Goal: Task Accomplishment & Management: Use online tool/utility

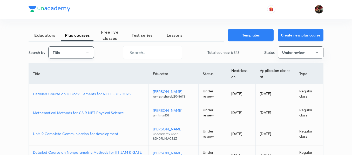
click at [87, 54] on icon "button" at bounding box center [87, 53] width 4 height 4
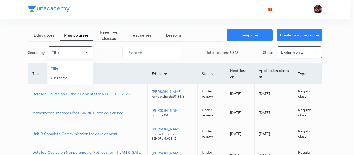
click at [78, 77] on span "Username" at bounding box center [70, 77] width 39 height 5
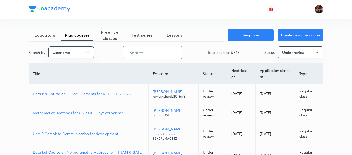
click at [168, 48] on input "text" at bounding box center [152, 52] width 59 height 13
paste input "Prabhatsingh-4351"
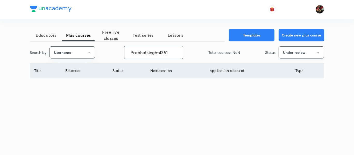
type input "Prabhatsingh-4351"
click at [309, 57] on button "Under review" at bounding box center [302, 52] width 46 height 12
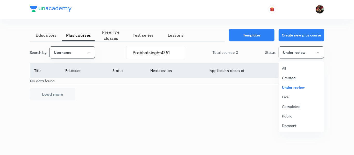
click at [289, 68] on span "All" at bounding box center [301, 68] width 39 height 5
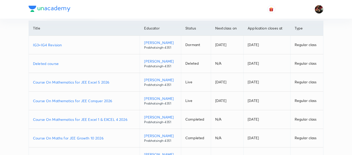
scroll to position [43, 0]
click at [79, 116] on td "Course On Mathematics for JEE Excel 1 & EXCEL 4 2026" at bounding box center [84, 119] width 111 height 19
click at [79, 117] on p "Course On Mathematics for JEE Excel 1 & EXCEL 4 2026" at bounding box center [84, 119] width 102 height 5
click at [92, 101] on p "Course On Mathematics for JEE Conquer 2026" at bounding box center [84, 100] width 102 height 5
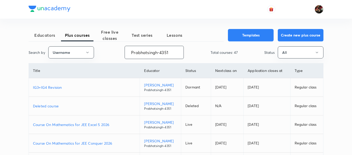
click at [151, 50] on input "Prabhatsingh-4351" at bounding box center [154, 52] width 59 height 13
paste input "adityaniks40"
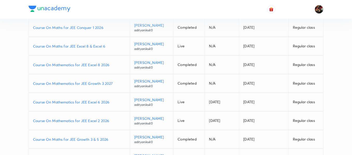
scroll to position [98, 0]
click at [71, 120] on p "Course On Mathematics for JEE Excel 2 2026" at bounding box center [79, 120] width 93 height 5
click at [82, 47] on p "Course On Maths for JEE Excel 8 & Excel 6" at bounding box center [79, 45] width 93 height 5
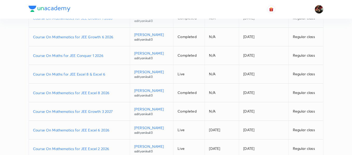
scroll to position [0, 0]
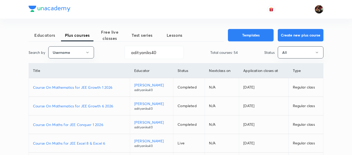
click at [79, 89] on p "Course On Mathematics for JEE Growth 1 2026" at bounding box center [79, 87] width 93 height 5
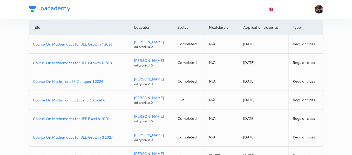
scroll to position [136, 0]
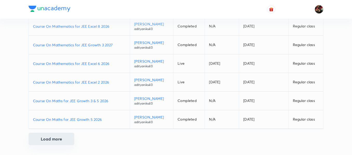
click at [56, 138] on button "Load more" at bounding box center [52, 139] width 46 height 12
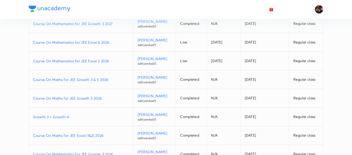
scroll to position [0, 0]
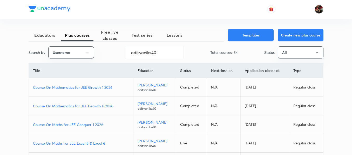
click at [77, 88] on p "Course On Mathematics for JEE Growth 1 2026" at bounding box center [81, 87] width 96 height 5
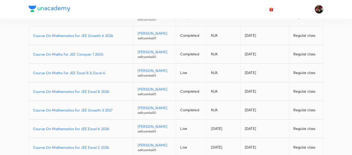
scroll to position [71, 0]
click at [84, 109] on p "Course On Mathematics for JEE Growth 3 2027" at bounding box center [81, 109] width 96 height 5
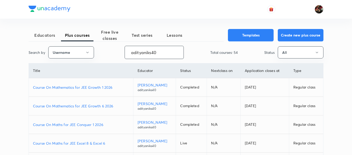
click at [153, 52] on input "adityaniks40" at bounding box center [154, 52] width 59 height 13
paste input "upendra.uppadhyay"
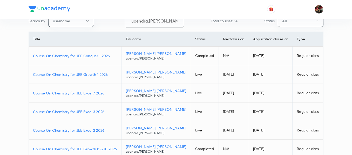
scroll to position [34, 0]
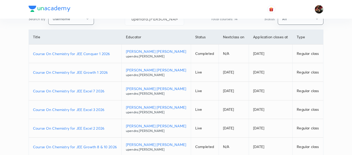
drag, startPoint x: 72, startPoint y: 126, endPoint x: 72, endPoint y: 130, distance: 4.2
click at [72, 130] on td "Course On Chemistry for JEE Excel 2 2026" at bounding box center [75, 128] width 93 height 19
click at [72, 130] on p "Course On Chemistry for JEE Excel 2 2026" at bounding box center [75, 128] width 84 height 5
click at [81, 93] on p "Course On Chemistry for JEE Excel 7 2026" at bounding box center [75, 90] width 84 height 5
click at [87, 56] on td "Course On Chemistry for JEE Conquer 1 2026" at bounding box center [75, 54] width 93 height 19
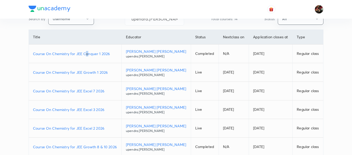
click at [87, 56] on p "Course On Chemistry for JEE Conquer 1 2026" at bounding box center [75, 53] width 84 height 5
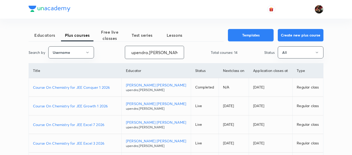
click at [142, 50] on input "upendra.uppadhyay" at bounding box center [154, 52] width 59 height 13
paste input "shadabdastgeer"
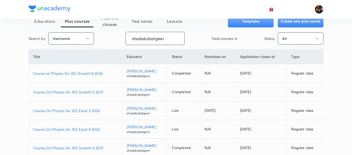
scroll to position [14, 0]
click at [82, 127] on p "Course On Physics for JEE Excel 4 2026" at bounding box center [75, 129] width 85 height 5
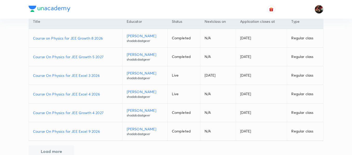
scroll to position [50, 0]
click at [74, 114] on p "Course On Physics for JEE Growth 4 2027" at bounding box center [75, 112] width 85 height 5
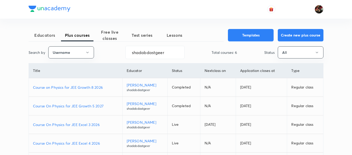
scroll to position [47, 0]
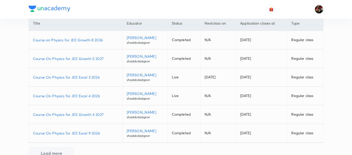
click at [78, 116] on p "Course On Physics for JEE Growth 4 2027" at bounding box center [75, 114] width 85 height 5
click at [81, 59] on p "Course On Physics for JEE Growth 5 2027" at bounding box center [75, 58] width 85 height 5
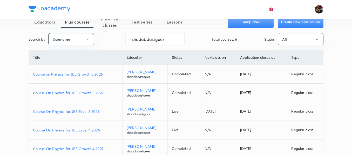
scroll to position [10, 0]
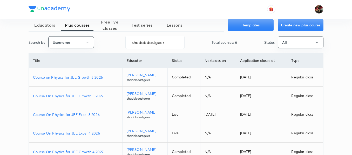
click at [77, 77] on p "Course on Physics for JEE Growth 8 2026" at bounding box center [75, 77] width 85 height 5
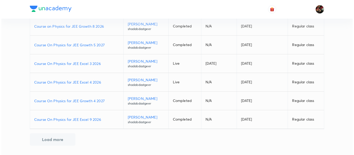
scroll to position [0, 0]
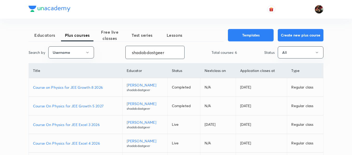
click at [138, 56] on input "shadabdastgeer" at bounding box center [155, 52] width 59 height 13
paste input "unacademy-user-karank"
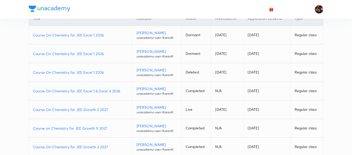
scroll to position [53, 0]
click at [78, 90] on p "Course On Chemistry for JEE Excel 1 & Excel 4 2026" at bounding box center [80, 90] width 95 height 5
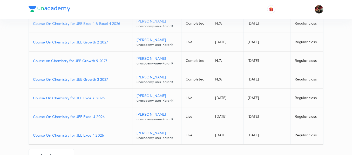
scroll to position [136, 0]
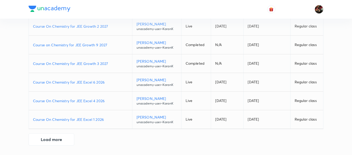
click at [64, 80] on p "Course On Chemistry for JEE Excel 6 2026" at bounding box center [80, 82] width 95 height 5
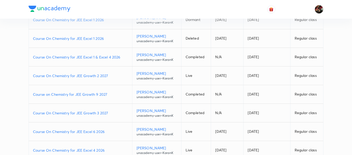
scroll to position [87, 0]
click at [80, 93] on p "Course on Chemistry for JEE Growth 9 2027" at bounding box center [80, 94] width 95 height 5
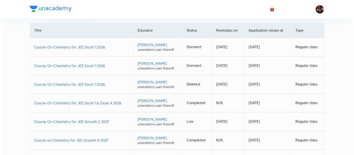
scroll to position [0, 0]
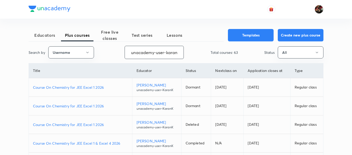
click at [146, 52] on input "unacademy-user-karank" at bounding box center [154, 52] width 59 height 13
paste input "U0GW6PLIVHNG"
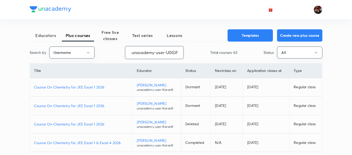
scroll to position [0, 23]
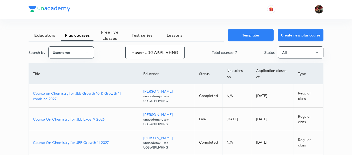
type input "unacademy-user-U0GW6PLIVHNG"
click at [136, 66] on th "Title" at bounding box center [84, 74] width 110 height 21
click at [66, 128] on td "Course On Chemistry for JEE Excel 9 2026" at bounding box center [84, 119] width 110 height 23
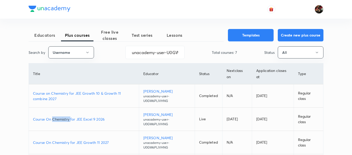
click at [66, 128] on td "Course On Chemistry for JEE Excel 9 2026" at bounding box center [84, 119] width 110 height 23
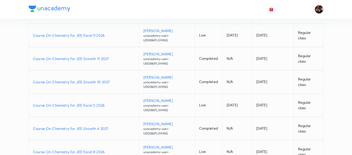
scroll to position [119, 0]
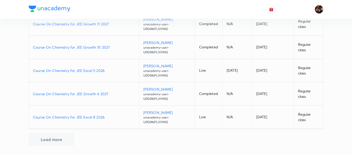
click at [75, 120] on td "Course On Chemistry for JEE Excel 8 2026" at bounding box center [84, 117] width 110 height 23
click at [75, 120] on p "Course On Chemistry for JEE Excel 8 2026" at bounding box center [84, 117] width 102 height 5
click at [90, 93] on p "Course On Chemistry for JEE Growth 4 2027" at bounding box center [84, 93] width 102 height 5
click at [88, 95] on p "Course On Chemistry for JEE Growth 4 2027" at bounding box center [84, 93] width 102 height 5
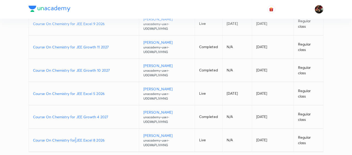
scroll to position [95, 0]
click at [88, 69] on p "Course On Chemistry for JEE Growth 10 2027" at bounding box center [84, 70] width 102 height 5
click at [79, 47] on td "Course On Chemistry for JEE Growth 11 2027" at bounding box center [84, 47] width 110 height 23
click at [79, 47] on p "Course On Chemistry for JEE Growth 11 2027" at bounding box center [84, 47] width 102 height 5
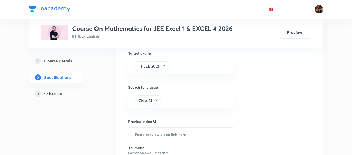
scroll to position [143, 0]
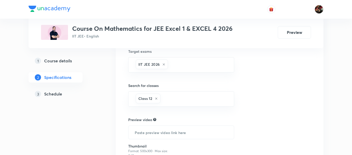
click at [53, 95] on h5 "Schedule" at bounding box center [53, 94] width 18 height 6
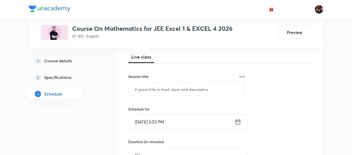
scroll to position [74, 0]
click at [158, 88] on input "text" at bounding box center [186, 88] width 116 height 13
paste input "vector"
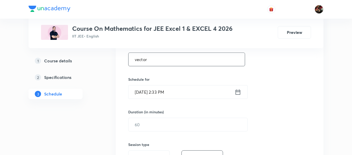
scroll to position [105, 0]
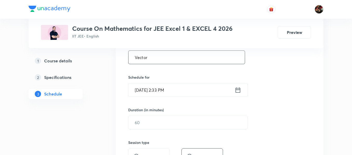
type input "Vector"
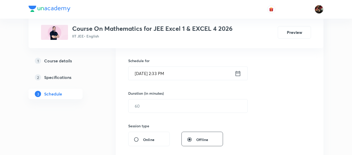
scroll to position [122, 0]
click at [144, 76] on input "Oct 8, 2025, 2:33 PM" at bounding box center [181, 73] width 106 height 13
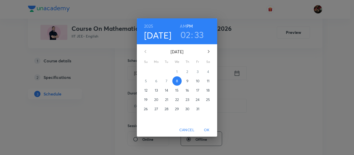
click at [187, 85] on button "9" at bounding box center [187, 81] width 9 height 9
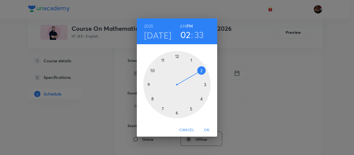
click at [162, 110] on div at bounding box center [176, 84] width 67 height 67
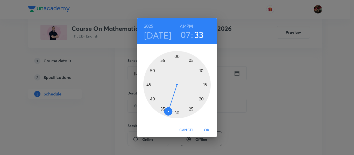
click at [183, 29] on h6 "AM" at bounding box center [183, 26] width 6 height 7
click at [175, 114] on div at bounding box center [176, 84] width 67 height 67
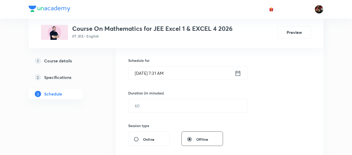
scroll to position [142, 0]
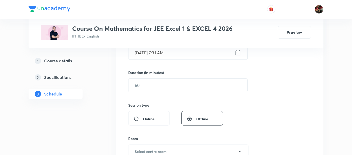
click at [165, 53] on input "Oct 9, 2025, 7:31 AM" at bounding box center [181, 52] width 106 height 13
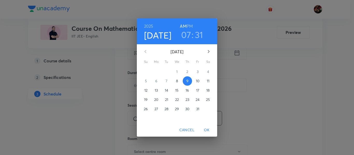
click at [165, 53] on p "[DATE]" at bounding box center [177, 52] width 51 height 6
click at [199, 38] on h3 "31" at bounding box center [199, 34] width 8 height 11
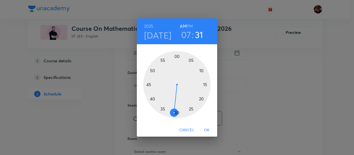
click at [177, 113] on div at bounding box center [176, 84] width 67 height 67
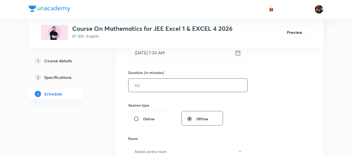
click at [143, 86] on input "text" at bounding box center [187, 85] width 119 height 13
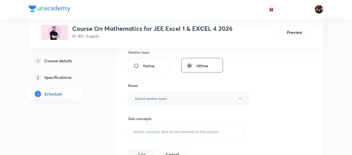
scroll to position [195, 0]
type input "90"
click at [143, 98] on h6 "Select centre room" at bounding box center [151, 98] width 32 height 5
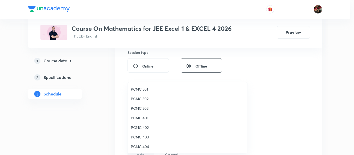
click at [141, 116] on span "PCMC 401" at bounding box center [188, 117] width 114 height 5
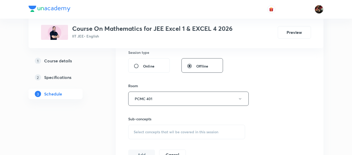
click at [103, 115] on div "Plus Courses Course On Mathematics for JEE Excel 1 & EXCEL 4 2026 IIT JEE • Eng…" at bounding box center [176, 63] width 295 height 458
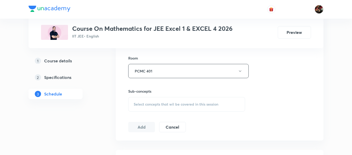
scroll to position [224, 0]
click at [153, 103] on span "Select concepts that wil be covered in this session" at bounding box center [176, 104] width 85 height 4
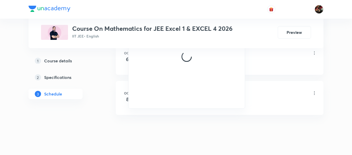
scroll to position [341, 0]
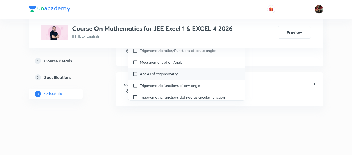
click at [149, 78] on div "Angles of trigonometry" at bounding box center [186, 74] width 116 height 12
checkbox input "true"
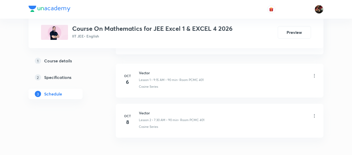
scroll to position [279, 0]
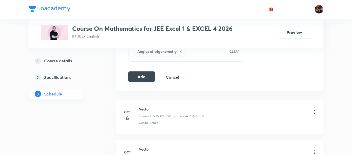
click at [139, 78] on button "Add" at bounding box center [141, 77] width 27 height 10
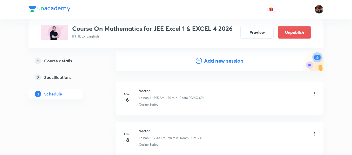
scroll to position [53, 0]
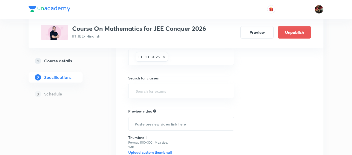
scroll to position [282, 0]
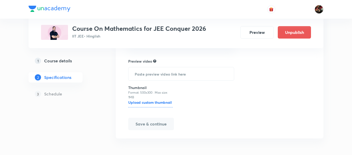
click at [72, 60] on div "1 Course details" at bounding box center [65, 61] width 60 height 6
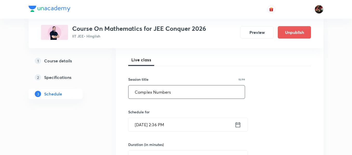
type input "Complex Numbers"
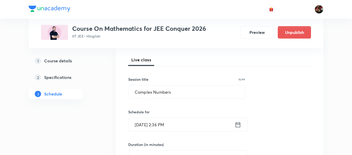
click at [149, 129] on input "Oct 8, 2025, 2:36 PM" at bounding box center [181, 124] width 106 height 13
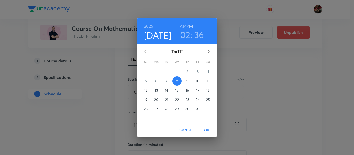
click at [187, 82] on p "9" at bounding box center [187, 81] width 2 height 5
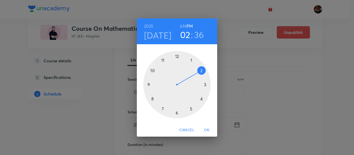
click at [163, 62] on div at bounding box center [176, 84] width 67 height 67
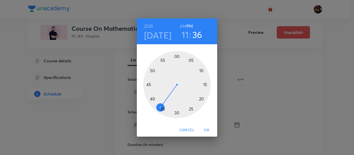
click at [182, 27] on h6 "AM" at bounding box center [183, 26] width 6 height 7
click at [206, 84] on div at bounding box center [176, 84] width 67 height 67
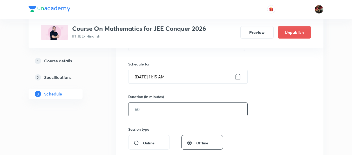
scroll to position [119, 0]
click at [156, 105] on input "text" at bounding box center [187, 108] width 119 height 13
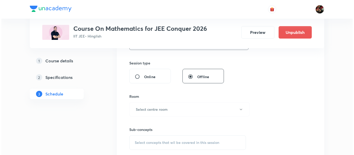
scroll to position [185, 0]
type input "90"
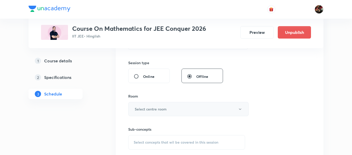
click at [154, 107] on h6 "Select centre room" at bounding box center [151, 109] width 32 height 5
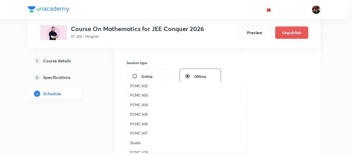
scroll to position [115, 0]
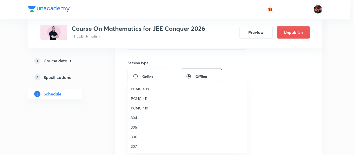
click at [136, 128] on span "305" at bounding box center [188, 127] width 114 height 5
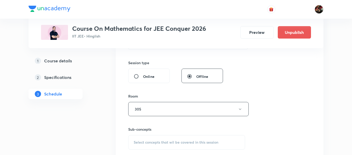
click at [106, 119] on div "Plus Courses Course On Mathematics for JEE Conquer 2026 IIT JEE • Hinglish Prev…" at bounding box center [176, 73] width 295 height 458
click at [143, 140] on div "Select concepts that wil be covered in this session" at bounding box center [186, 142] width 117 height 15
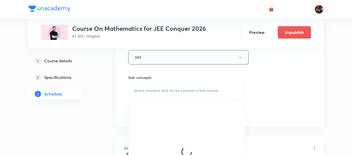
scroll to position [237, 0]
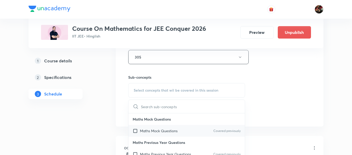
click at [143, 127] on div "Maths Mock Questions Covered previously" at bounding box center [186, 131] width 116 height 12
checkbox input "true"
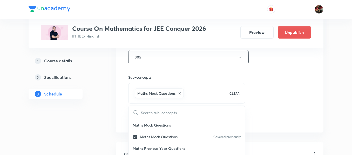
click at [110, 112] on div "Plus Courses Course On Mathematics for JEE Conquer 2026 IIT JEE • Hinglish Prev…" at bounding box center [176, 24] width 295 height 464
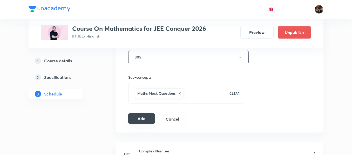
click at [146, 117] on button "Add" at bounding box center [141, 119] width 27 height 10
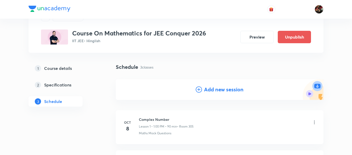
scroll to position [0, 0]
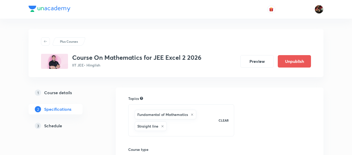
click at [59, 126] on h5 "Schedule" at bounding box center [53, 126] width 18 height 6
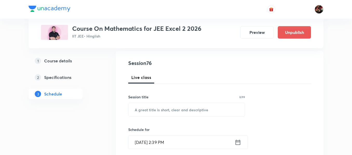
scroll to position [53, 0]
click at [172, 110] on input "text" at bounding box center [186, 109] width 116 height 13
type input "v"
paste input "Vectors and 3D."
type input "Vectors and 3D"
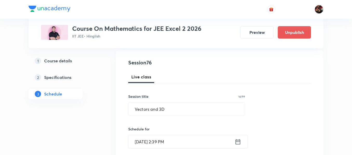
click at [140, 143] on input "[DATE] 2:39 PM" at bounding box center [181, 141] width 106 height 13
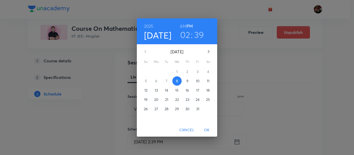
click at [191, 82] on span "9" at bounding box center [187, 81] width 9 height 5
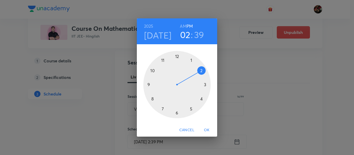
click at [163, 108] on div at bounding box center [176, 84] width 67 height 67
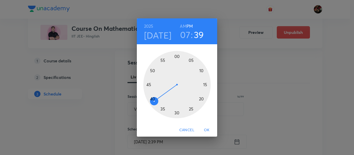
click at [180, 25] on h6 "AM" at bounding box center [183, 26] width 6 height 7
click at [177, 113] on div at bounding box center [176, 84] width 67 height 67
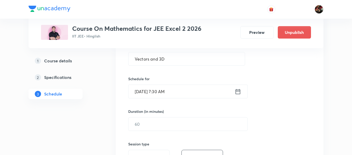
scroll to position [105, 0]
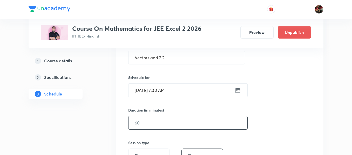
click at [162, 123] on input "text" at bounding box center [187, 122] width 119 height 13
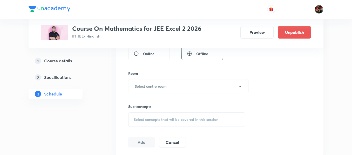
scroll to position [208, 0]
type input "90"
click at [159, 82] on button "Select centre room" at bounding box center [188, 86] width 120 height 14
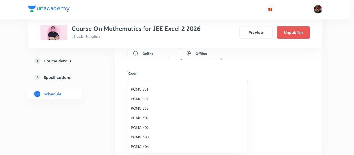
click at [146, 135] on span "PCMC 403" at bounding box center [188, 137] width 114 height 5
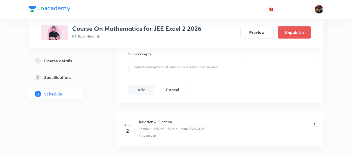
click at [144, 73] on div "Select concepts that wil be covered in this session" at bounding box center [186, 67] width 117 height 15
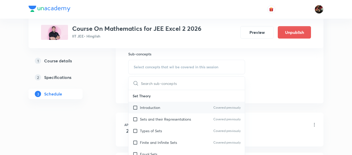
click at [145, 110] on p "Introduction" at bounding box center [150, 107] width 20 height 5
checkbox input "true"
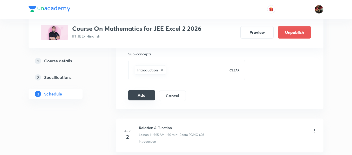
click at [143, 96] on button "Add" at bounding box center [141, 95] width 27 height 10
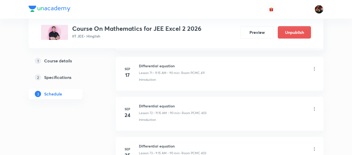
scroll to position [3077, 0]
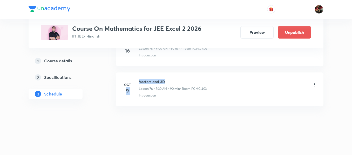
drag, startPoint x: 168, startPoint y: 83, endPoint x: 138, endPoint y: 83, distance: 30.1
click at [138, 83] on div "Oct 9 Vectors and 3D Lesson 76 • 7:30 AM • 90 min • Room PCMC 403 Introduction" at bounding box center [219, 88] width 195 height 19
click at [140, 82] on h6 "Vectors and 3D" at bounding box center [173, 81] width 68 height 5
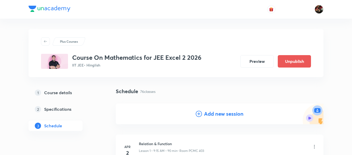
scroll to position [33, 0]
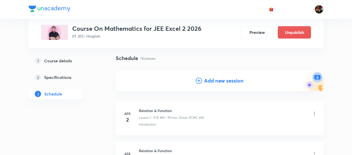
click at [206, 81] on h4 "Add new session" at bounding box center [223, 81] width 39 height 8
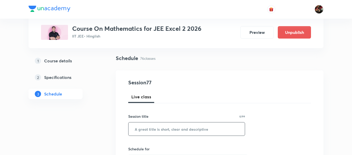
paste input "Vectors and 3D."
click at [174, 125] on input "Vectors and 3D." at bounding box center [186, 129] width 116 height 13
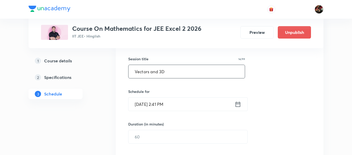
scroll to position [91, 0]
type input "Vectors and 3D"
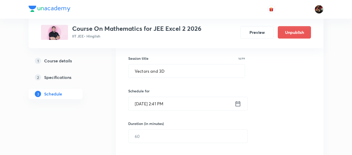
click at [144, 103] on input "Oct 8, 2025, 2:41 PM" at bounding box center [181, 103] width 106 height 13
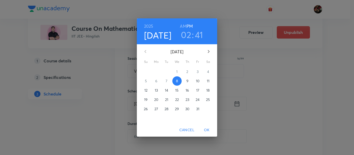
click at [200, 82] on span "10" at bounding box center [197, 81] width 9 height 5
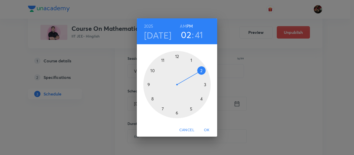
click at [162, 61] on div at bounding box center [176, 84] width 67 height 67
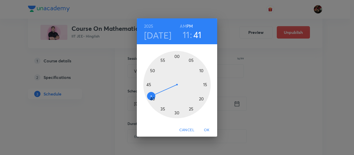
click at [183, 25] on h6 "AM" at bounding box center [183, 26] width 6 height 7
click at [205, 85] on div at bounding box center [176, 84] width 67 height 67
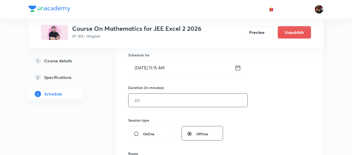
scroll to position [128, 0]
click at [135, 101] on input "text" at bounding box center [187, 100] width 119 height 13
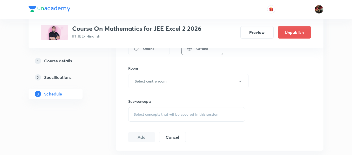
scroll to position [214, 0]
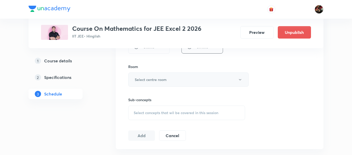
type input "90"
click at [141, 87] on button "Select centre room" at bounding box center [188, 80] width 120 height 14
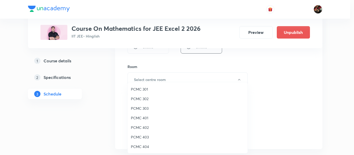
click at [145, 135] on span "PCMC 403" at bounding box center [188, 137] width 114 height 5
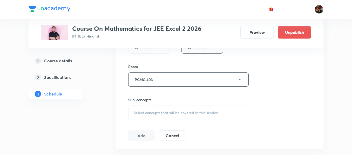
click at [143, 114] on span "Select concepts that wil be covered in this session" at bounding box center [176, 113] width 85 height 4
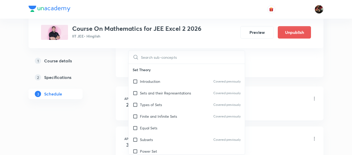
scroll to position [287, 0]
click at [143, 104] on p "Types of Sets" at bounding box center [151, 104] width 22 height 5
checkbox input "true"
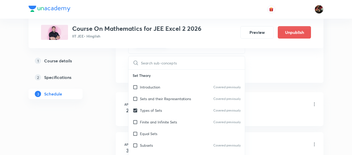
click at [123, 97] on li "Apr 2 Relation & Function Lesson 1 • 9:15 AM • 90 min • Room PCMC 403 Introduct…" at bounding box center [219, 109] width 207 height 34
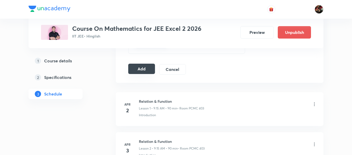
click at [140, 70] on button "Add" at bounding box center [141, 69] width 27 height 10
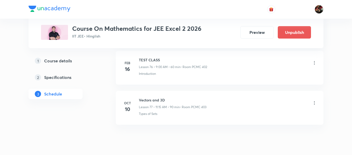
scroll to position [3117, 0]
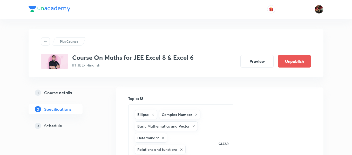
click at [62, 126] on div "3 Schedule" at bounding box center [65, 126] width 60 height 6
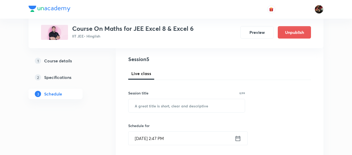
scroll to position [56, 0]
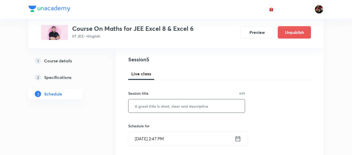
paste input "Vectors and 3D."
click at [158, 107] on input "Vectors and 3D." at bounding box center [186, 106] width 116 height 13
type input "Vectors and 3D."
click at [140, 141] on input "[DATE] 2:47 PM" at bounding box center [181, 138] width 106 height 13
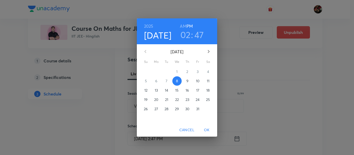
click at [189, 80] on span "9" at bounding box center [187, 81] width 9 height 5
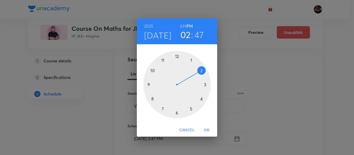
click at [192, 61] on div at bounding box center [176, 84] width 67 height 67
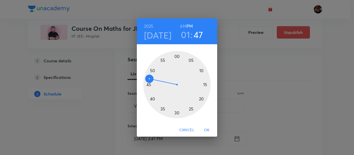
click at [177, 56] on div at bounding box center [176, 84] width 67 height 67
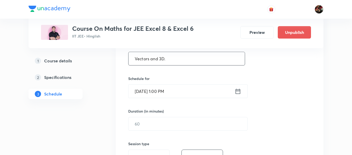
scroll to position [103, 0]
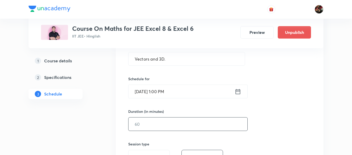
click at [153, 127] on input "text" at bounding box center [187, 124] width 119 height 13
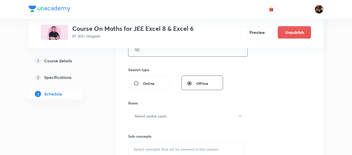
scroll to position [199, 0]
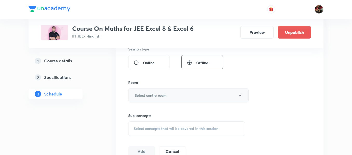
type input "90"
click at [153, 94] on h6 "Select centre room" at bounding box center [151, 95] width 32 height 5
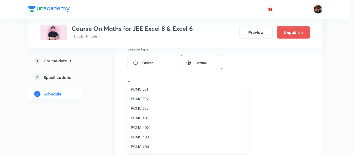
click at [111, 107] on div at bounding box center [177, 77] width 354 height 155
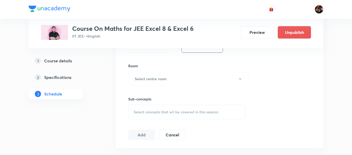
scroll to position [177, 0]
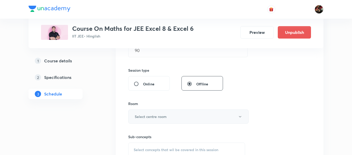
click at [148, 120] on button "Select centre room" at bounding box center [188, 117] width 120 height 14
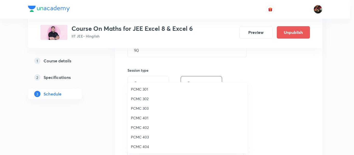
click at [139, 140] on span "PCMC 403" at bounding box center [188, 137] width 114 height 5
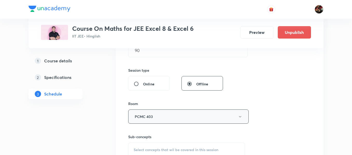
scroll to position [207, 0]
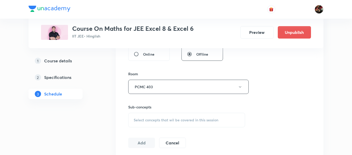
click at [140, 115] on div "Select concepts that wil be covered in this session" at bounding box center [186, 120] width 117 height 15
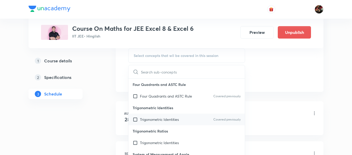
click at [155, 121] on p "Trigonometric Identities" at bounding box center [159, 119] width 39 height 5
checkbox input "true"
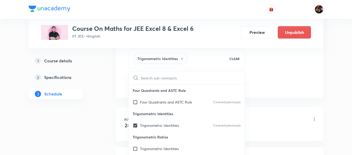
click at [120, 104] on div "Schedule 4 classes Session 5 Live class Session title 15/99 Vectors and 3D. ​ S…" at bounding box center [219, 59] width 207 height 486
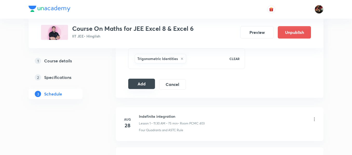
click at [137, 88] on button "Add" at bounding box center [141, 84] width 27 height 10
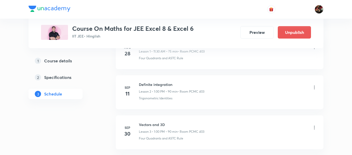
scroll to position [0, 0]
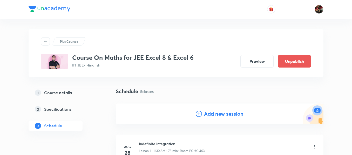
click at [213, 115] on h4 "Add new session" at bounding box center [223, 114] width 39 height 8
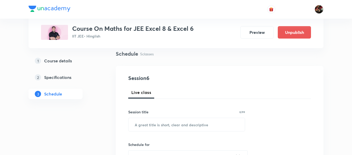
scroll to position [41, 0]
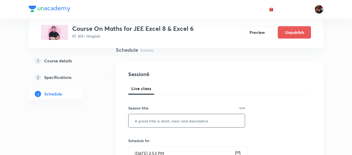
paste input "Vectors and 3D."
click at [172, 118] on input "Vectors and 3D." at bounding box center [186, 120] width 116 height 13
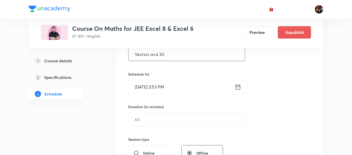
scroll to position [110, 0]
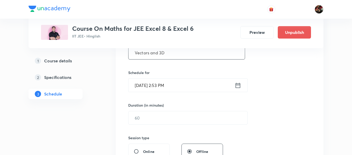
type input "Vectors and 3D"
click at [144, 85] on input "Oct 8, 2025, 2:53 PM" at bounding box center [181, 85] width 106 height 13
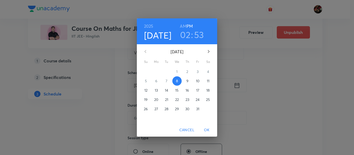
click at [196, 81] on span "10" at bounding box center [197, 81] width 9 height 5
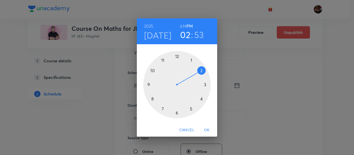
click at [191, 61] on div at bounding box center [176, 84] width 67 height 67
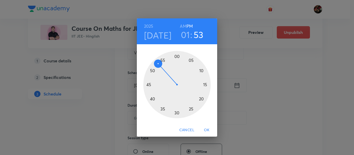
click at [177, 58] on div at bounding box center [176, 84] width 67 height 67
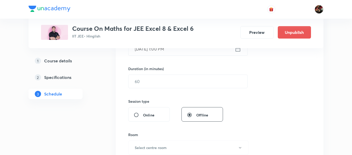
scroll to position [147, 0]
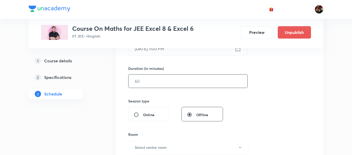
click at [163, 80] on input "text" at bounding box center [187, 81] width 119 height 13
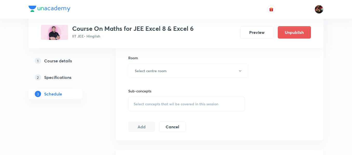
scroll to position [226, 0]
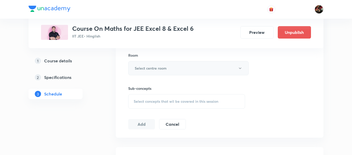
type input "90"
click at [155, 72] on button "Select centre room" at bounding box center [188, 68] width 120 height 14
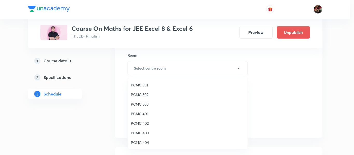
click at [148, 135] on span "PCMC 403" at bounding box center [188, 132] width 114 height 5
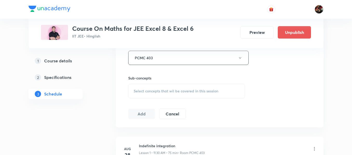
scroll to position [237, 0]
click at [184, 89] on span "Select concepts that wil be covered in this session" at bounding box center [176, 90] width 85 height 4
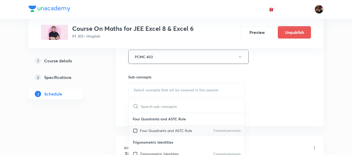
click at [137, 131] on input "checkbox" at bounding box center [136, 130] width 7 height 5
checkbox input "true"
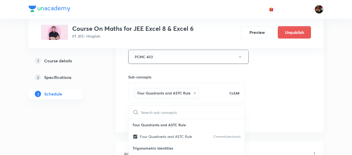
click at [115, 114] on div "Plus Courses Course On Maths for JEE Excel 8 & Excel 6 IIT JEE • Hinglish Previ…" at bounding box center [176, 84] width 295 height 584
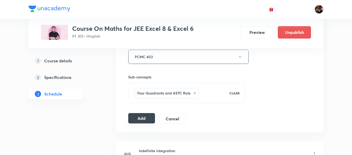
click at [144, 121] on button "Add" at bounding box center [141, 118] width 27 height 10
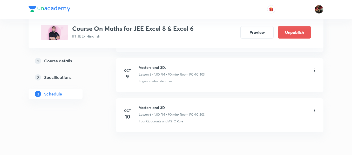
scroll to position [223, 0]
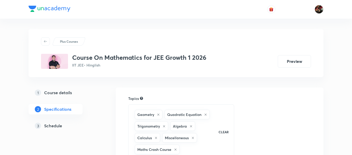
click at [53, 129] on link "3 Schedule" at bounding box center [64, 126] width 71 height 10
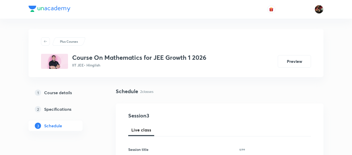
scroll to position [71, 0]
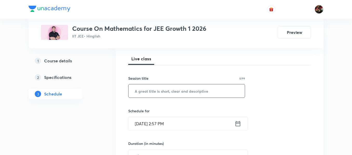
paste input "Staright line"
click at [151, 90] on input "Staright line" at bounding box center [186, 91] width 116 height 13
type input "Staright Line"
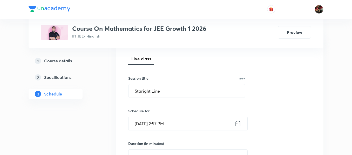
click at [139, 118] on input "[DATE] 2:57 PM" at bounding box center [181, 123] width 106 height 13
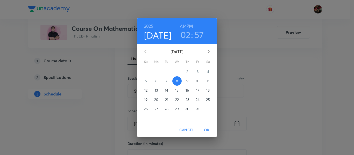
click at [196, 82] on p "10" at bounding box center [198, 81] width 4 height 5
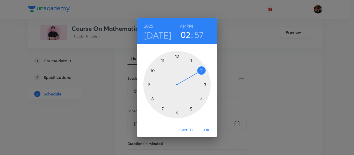
click at [162, 108] on div at bounding box center [176, 84] width 67 height 67
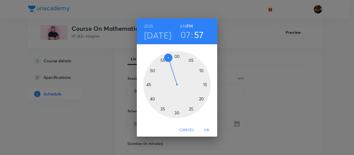
click at [183, 27] on h6 "AM" at bounding box center [183, 26] width 6 height 7
click at [178, 112] on div at bounding box center [176, 84] width 67 height 67
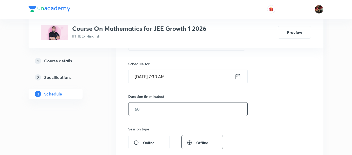
scroll to position [119, 0]
click at [143, 108] on input "text" at bounding box center [187, 108] width 119 height 13
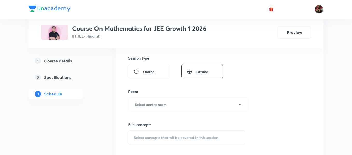
scroll to position [190, 0]
type input "90"
click at [143, 102] on h6 "Select centre room" at bounding box center [151, 104] width 32 height 5
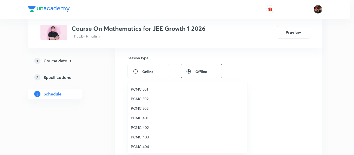
click at [142, 117] on span "PCMC 401" at bounding box center [188, 117] width 114 height 5
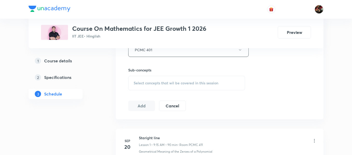
scroll to position [245, 0]
click at [147, 81] on span "Select concepts that wil be covered in this session" at bounding box center [176, 82] width 85 height 4
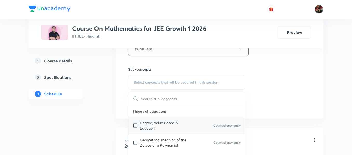
click at [151, 125] on p "Degree, Value Based & Equation" at bounding box center [166, 125] width 52 height 11
checkbox input "true"
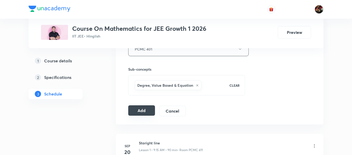
click at [144, 114] on button "Add" at bounding box center [141, 111] width 27 height 10
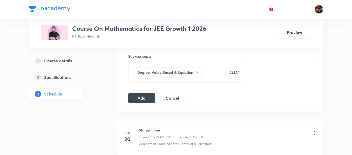
scroll to position [257, 0]
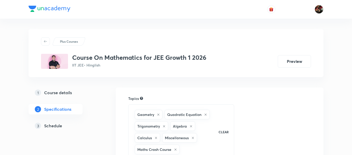
drag, startPoint x: 0, startPoint y: 0, endPoint x: 67, endPoint y: 92, distance: 114.0
click at [67, 92] on h5 "Course details" at bounding box center [58, 93] width 28 height 6
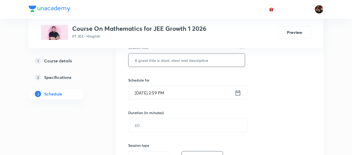
scroll to position [67, 0]
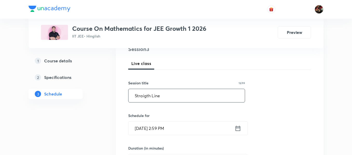
type input "Straigth Line"
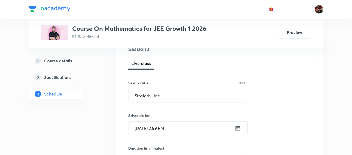
click at [145, 128] on input "Oct 8, 2025, 2:59 PM" at bounding box center [181, 128] width 106 height 13
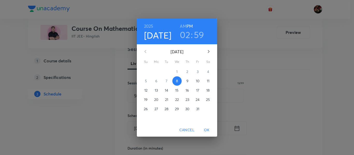
click at [200, 81] on span "10" at bounding box center [197, 81] width 9 height 5
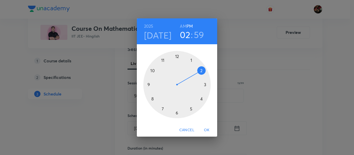
click at [161, 112] on div at bounding box center [176, 84] width 67 height 67
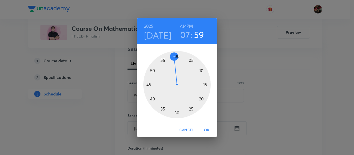
click at [182, 27] on h6 "AM" at bounding box center [183, 26] width 6 height 7
click at [177, 112] on div at bounding box center [176, 84] width 67 height 67
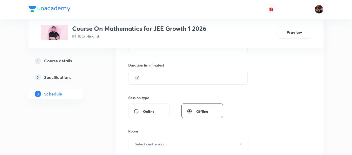
scroll to position [150, 0]
click at [152, 81] on input "text" at bounding box center [187, 77] width 119 height 13
type input "90"
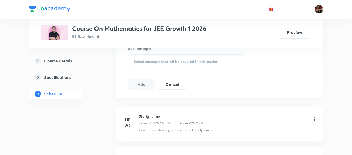
click at [153, 58] on div "Select concepts that wil be covered in this session" at bounding box center [186, 61] width 117 height 15
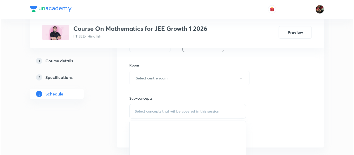
scroll to position [211, 0]
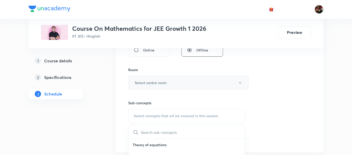
click at [150, 84] on h6 "Select centre room" at bounding box center [151, 82] width 32 height 5
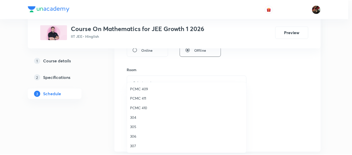
scroll to position [0, 0]
click at [277, 95] on div at bounding box center [177, 77] width 354 height 155
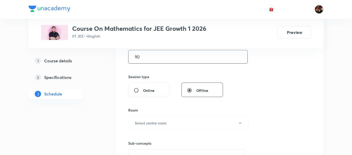
scroll to position [171, 0]
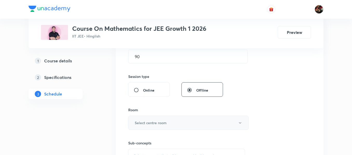
click at [153, 122] on h6 "Select centre room" at bounding box center [151, 122] width 32 height 5
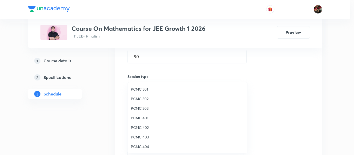
click at [140, 120] on span "PCMC 401" at bounding box center [188, 117] width 114 height 5
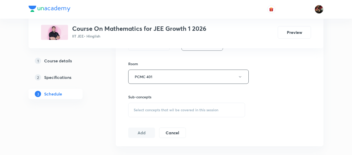
scroll to position [219, 0]
click at [142, 107] on span "Select concepts that wil be covered in this session" at bounding box center [176, 109] width 85 height 4
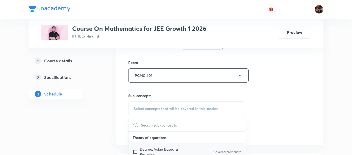
click at [144, 150] on p "Degree, Value Based & Equation" at bounding box center [166, 152] width 52 height 11
checkbox input "true"
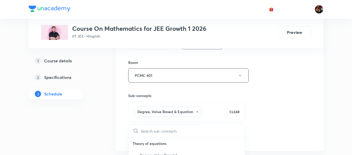
click at [113, 119] on div "Plus Courses Course On Mathematics for JEE Growth 1 2026 IIT JEE • Hinglish Pre…" at bounding box center [176, 42] width 295 height 464
click at [138, 134] on button "Add" at bounding box center [141, 137] width 27 height 10
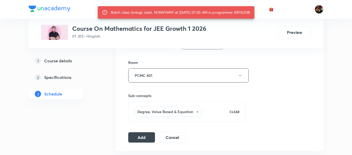
click at [244, 9] on div "Batch class timings clash. N76WY6MY at 10 Oct 2025 07:30 AM in programme: KRY62…" at bounding box center [180, 12] width 139 height 9
click at [158, 12] on div "Batch class timings clash. N76WY6MY at 10 Oct 2025 07:30 AM in programme: KRY62…" at bounding box center [180, 12] width 139 height 9
copy div "N76WY6MY"
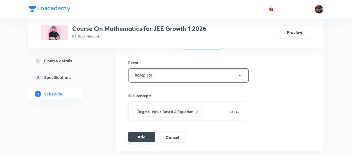
click at [141, 136] on button "Add" at bounding box center [141, 137] width 27 height 10
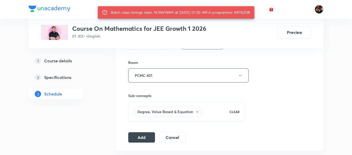
click at [163, 10] on div "Batch class timings clash. N76WY6MY at 10 Oct 2025 07:30 AM in programme: KRY62…" at bounding box center [180, 12] width 139 height 9
copy div "N76WY6MY"
click at [246, 12] on div "Batch class timings clash. N76WY6MY at 10 Oct 2025 07:30 AM in programme: KRY62…" at bounding box center [180, 12] width 139 height 9
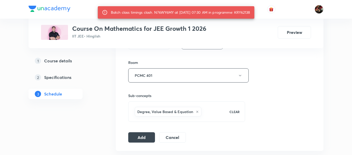
copy div "KRY62138"
click at [250, 15] on div "Batch class timings clash. N76WY6MY at 10 Oct 2025 07:30 AM in programme: KRY62…" at bounding box center [180, 12] width 139 height 9
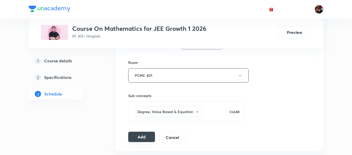
click at [140, 136] on button "Add" at bounding box center [141, 137] width 27 height 10
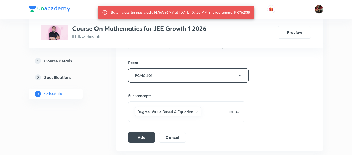
click at [161, 13] on div "Batch class timings clash. N76WY6MY at 10 Oct 2025 07:30 AM in programme: KRY62…" at bounding box center [180, 12] width 139 height 9
copy div "N76WY6MY"
click at [248, 13] on div "Batch class timings clash. N76WY6MY at 10 Oct 2025 07:30 AM in programme: KRY62…" at bounding box center [180, 12] width 139 height 9
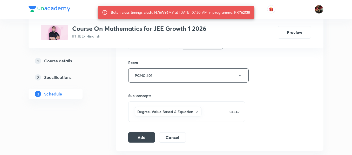
copy div "KRY62138"
click at [160, 51] on div "Session 3 Live class Session title 13/99 Straigth Line ​ Schedule for Oct 10, 2…" at bounding box center [219, 18] width 183 height 250
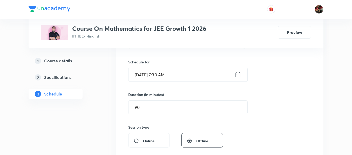
scroll to position [117, 0]
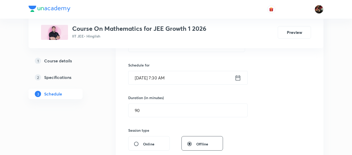
click at [145, 79] on input "[DATE] 7:30 AM" at bounding box center [181, 77] width 106 height 13
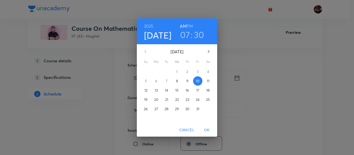
click at [208, 82] on p "11" at bounding box center [208, 81] width 3 height 5
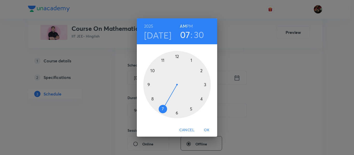
click at [205, 129] on span "OK" at bounding box center [207, 130] width 12 height 6
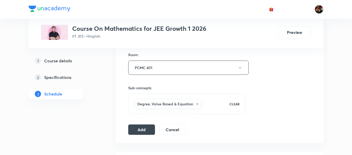
scroll to position [228, 0]
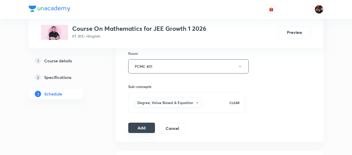
click at [140, 126] on button "Add" at bounding box center [141, 128] width 27 height 10
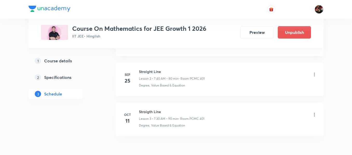
scroll to position [0, 0]
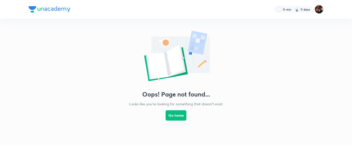
click at [172, 113] on button "Go home" at bounding box center [175, 115] width 21 height 10
click at [176, 116] on button "Go home" at bounding box center [175, 115] width 21 height 10
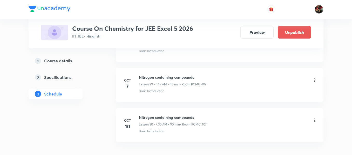
scroll to position [1431, 0]
click at [59, 64] on link "1 Course details" at bounding box center [64, 61] width 71 height 10
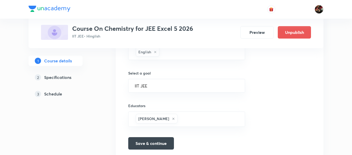
scroll to position [331, 0]
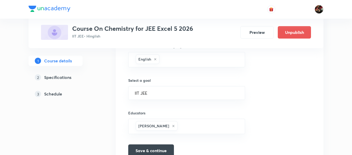
click at [46, 95] on h5 "Schedule" at bounding box center [53, 94] width 18 height 6
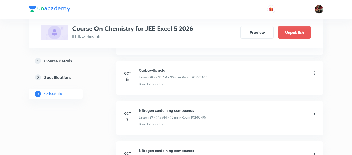
scroll to position [1466, 0]
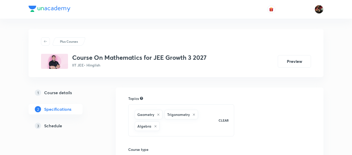
click at [57, 124] on h5 "Schedule" at bounding box center [53, 126] width 18 height 6
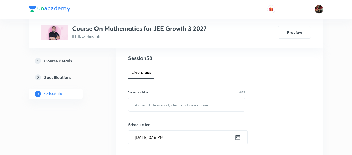
scroll to position [58, 0]
paste input "Staright line"
click at [153, 105] on input "Staright line" at bounding box center [186, 104] width 116 height 13
type input "Staright Line"
click at [141, 144] on input "Oct 8, 2025, 3:16 PM" at bounding box center [181, 137] width 106 height 13
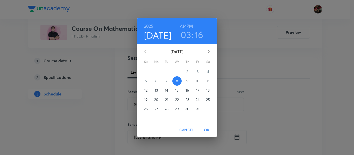
click at [187, 82] on p "9" at bounding box center [187, 81] width 2 height 5
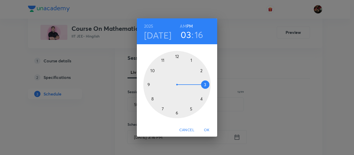
click at [183, 27] on h6 "AM" at bounding box center [183, 26] width 6 height 7
click at [149, 85] on div at bounding box center [176, 84] width 67 height 67
click at [205, 84] on div at bounding box center [176, 84] width 67 height 67
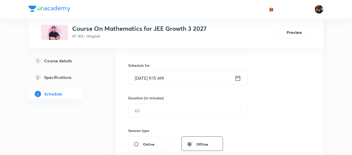
scroll to position [119, 0]
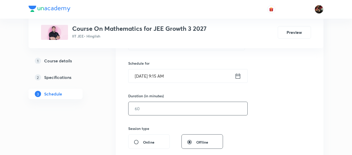
click at [156, 105] on input "text" at bounding box center [187, 108] width 119 height 13
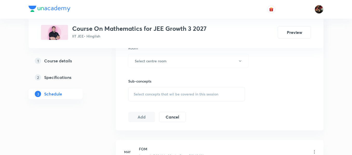
scroll to position [233, 0]
type input "90"
click at [150, 67] on button "Select centre room" at bounding box center [188, 61] width 120 height 14
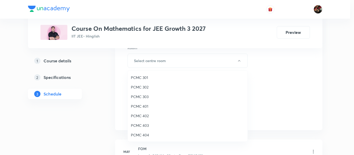
click at [138, 78] on span "PCMC 301" at bounding box center [188, 77] width 114 height 5
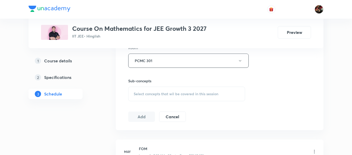
click at [147, 94] on span "Select concepts that wil be covered in this session" at bounding box center [176, 94] width 85 height 4
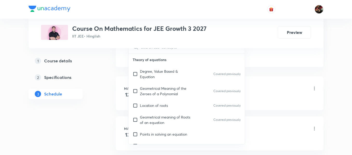
scroll to position [297, 0]
click at [150, 85] on div "Geometrical Meaning of the Zeroes of a Polynomial Covered previously" at bounding box center [186, 90] width 116 height 17
checkbox input "true"
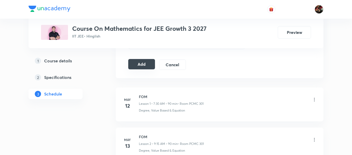
click at [146, 66] on button "Add" at bounding box center [141, 64] width 27 height 10
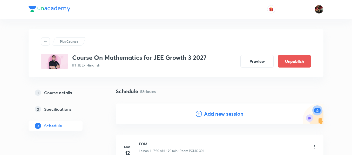
scroll to position [47, 0]
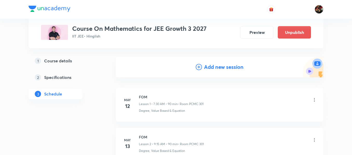
click at [217, 69] on h4 "Add new session" at bounding box center [223, 67] width 39 height 8
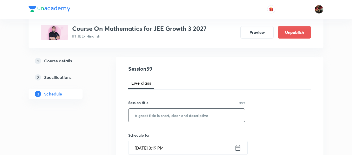
click at [141, 117] on input "text" at bounding box center [186, 115] width 116 height 13
paste input "Staright line"
click at [152, 114] on input "Staright line" at bounding box center [186, 115] width 116 height 13
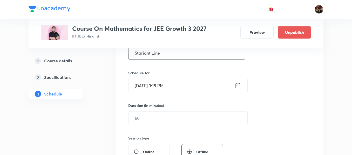
type input "Staright Line"
click at [141, 85] on input "Oct 8, 2025, 3:19 PM" at bounding box center [181, 85] width 106 height 13
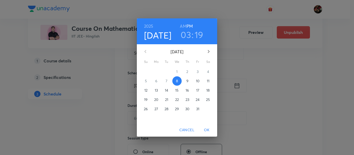
click at [209, 83] on p "11" at bounding box center [208, 81] width 3 height 5
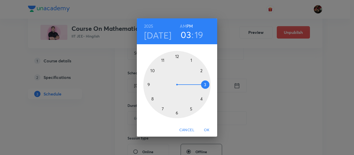
click at [149, 86] on div at bounding box center [176, 84] width 67 height 67
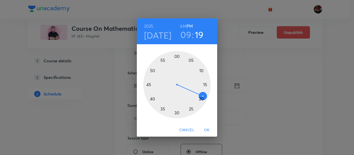
click at [181, 25] on h6 "AM" at bounding box center [183, 26] width 6 height 7
click at [205, 85] on div at bounding box center [176, 84] width 67 height 67
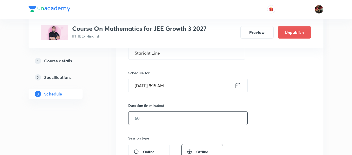
drag, startPoint x: 162, startPoint y: 111, endPoint x: 161, endPoint y: 119, distance: 8.1
click at [161, 119] on div "Duration (in minutes) ​" at bounding box center [175, 114] width 95 height 22
click at [161, 119] on input "text" at bounding box center [187, 118] width 119 height 13
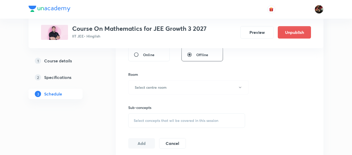
scroll to position [207, 0]
type input "90"
click at [150, 89] on h6 "Select centre room" at bounding box center [151, 86] width 32 height 5
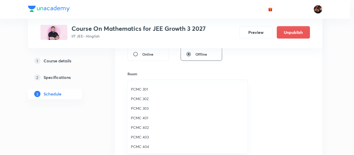
click at [136, 92] on li "PCMC 301" at bounding box center [188, 90] width 120 height 10
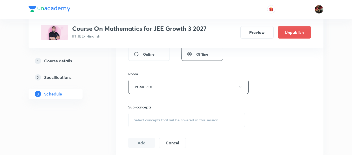
scroll to position [264, 0]
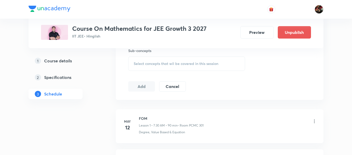
click at [146, 62] on span "Select concepts that wil be covered in this session" at bounding box center [176, 64] width 85 height 4
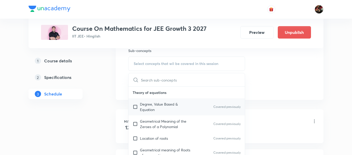
click at [148, 102] on p "Degree, Value Based & Equation" at bounding box center [166, 107] width 52 height 11
checkbox input "true"
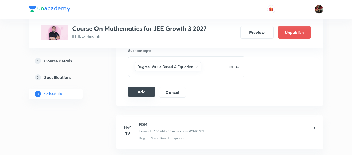
click at [138, 94] on button "Add" at bounding box center [141, 92] width 27 height 10
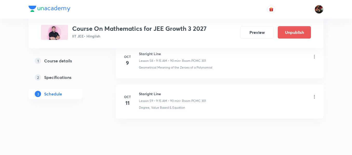
scroll to position [2381, 0]
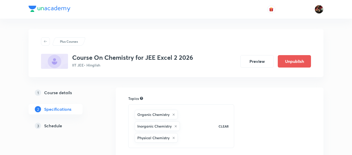
drag, startPoint x: 0, startPoint y: 0, endPoint x: 61, endPoint y: 125, distance: 138.8
click at [61, 125] on h5 "Schedule" at bounding box center [53, 126] width 18 height 6
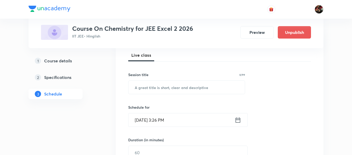
scroll to position [75, 0]
paste input "carboxylic acid and Amines"
type input "Carboxylic Acid and Amines"
click at [146, 116] on input "[DATE] 3:26 PM" at bounding box center [181, 119] width 106 height 13
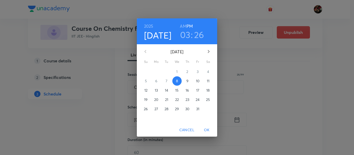
click at [200, 82] on span "10" at bounding box center [197, 81] width 9 height 5
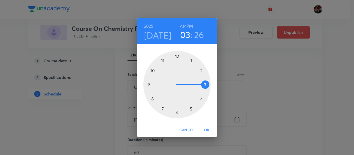
click at [162, 110] on div at bounding box center [176, 84] width 67 height 67
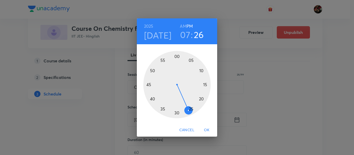
click at [182, 25] on h6 "AM" at bounding box center [183, 26] width 6 height 7
click at [176, 114] on div at bounding box center [176, 84] width 67 height 67
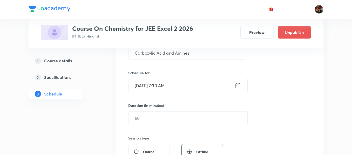
scroll to position [110, 0]
click at [164, 119] on input "text" at bounding box center [187, 118] width 119 height 13
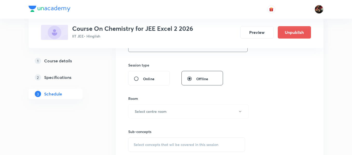
scroll to position [184, 0]
type input "90"
click at [156, 108] on h6 "Select centre room" at bounding box center [151, 110] width 32 height 5
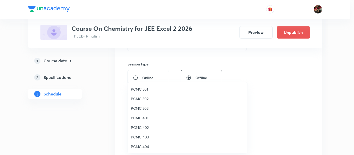
click at [145, 138] on span "PCMC 403" at bounding box center [188, 137] width 114 height 5
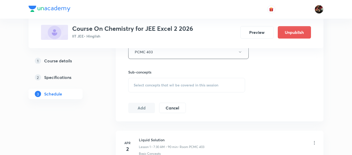
scroll to position [243, 0]
click at [146, 83] on span "Select concepts that wil be covered in this session" at bounding box center [176, 85] width 85 height 4
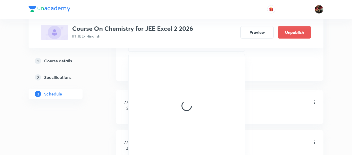
scroll to position [283, 0]
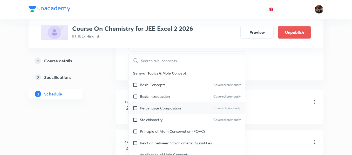
click at [148, 112] on div "Percentage Composition Covered previously" at bounding box center [186, 108] width 116 height 12
checkbox input "true"
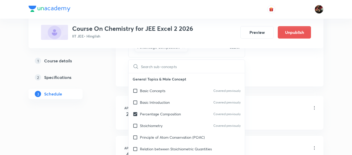
click at [98, 103] on div "1 Course details 2 Specifications 3 Schedule" at bounding box center [64, 81] width 71 height 50
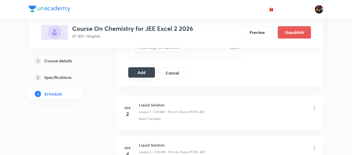
click at [148, 73] on button "Add" at bounding box center [141, 72] width 27 height 10
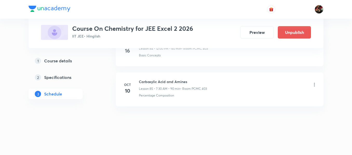
scroll to position [3405, 0]
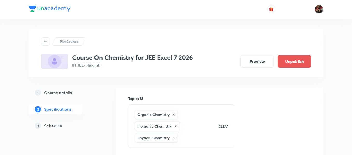
click at [58, 124] on h5 "Schedule" at bounding box center [53, 126] width 18 height 6
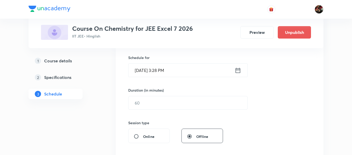
scroll to position [100, 0]
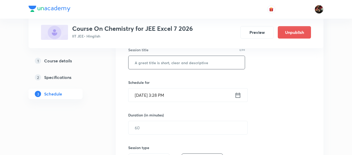
click at [138, 66] on input "text" at bounding box center [186, 62] width 116 height 13
paste input "carboxylic acid and Amines"
click at [148, 64] on input "carboxylic acid and Amines" at bounding box center [186, 62] width 116 height 13
type input "Carboxylic Acid and Amines"
click at [141, 96] on input "[DATE] 3:28 PM" at bounding box center [181, 95] width 106 height 13
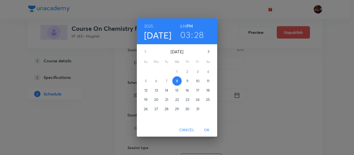
click at [190, 82] on span "9" at bounding box center [187, 81] width 9 height 5
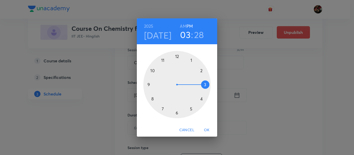
click at [164, 61] on div at bounding box center [176, 84] width 67 height 67
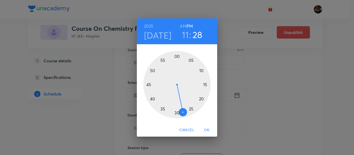
click at [182, 26] on h6 "AM" at bounding box center [183, 26] width 6 height 7
click at [206, 85] on div at bounding box center [176, 84] width 67 height 67
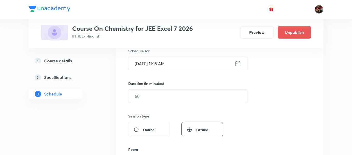
scroll to position [133, 0]
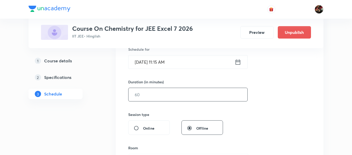
click at [142, 95] on input "text" at bounding box center [187, 94] width 119 height 13
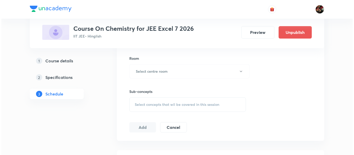
scroll to position [223, 0]
type input "90"
click at [142, 73] on h6 "Select centre room" at bounding box center [151, 70] width 32 height 5
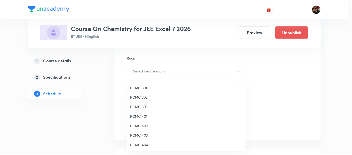
scroll to position [115, 0]
click at [140, 88] on span "PCMC 409" at bounding box center [188, 87] width 114 height 5
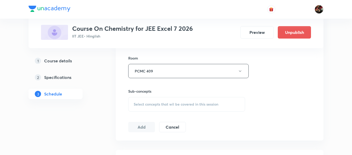
click at [140, 104] on span "Select concepts that wil be covered in this session" at bounding box center [176, 104] width 85 height 4
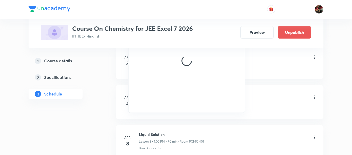
scroll to position [336, 0]
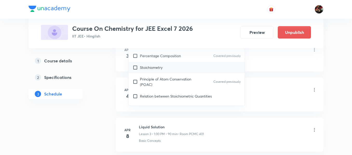
click at [147, 67] on p "Stoichiometry" at bounding box center [151, 67] width 23 height 5
checkbox input "true"
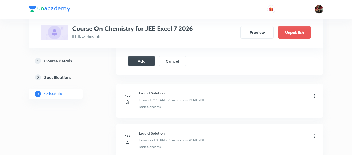
scroll to position [295, 0]
click at [139, 62] on button "Add" at bounding box center [141, 61] width 27 height 10
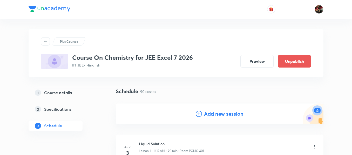
scroll to position [50, 0]
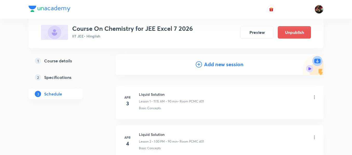
click at [200, 64] on icon at bounding box center [199, 64] width 6 height 6
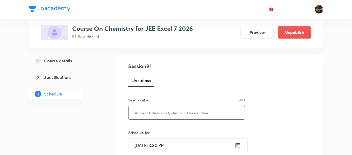
paste input "carboxylic acid and Amines"
click at [169, 113] on input "carboxylic acid and Amines" at bounding box center [186, 112] width 116 height 13
click at [137, 113] on input "carboxylic acid and Amines" at bounding box center [186, 112] width 116 height 13
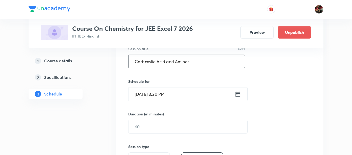
scroll to position [101, 0]
type input "Carboxylic Acid and Amines"
click at [144, 97] on input "Oct 8, 2025, 3:30 PM" at bounding box center [181, 93] width 106 height 13
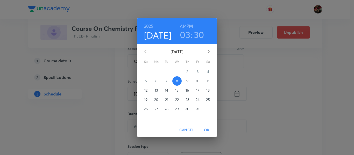
click at [198, 83] on p "10" at bounding box center [198, 81] width 4 height 5
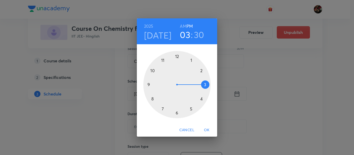
click at [163, 60] on div at bounding box center [176, 84] width 67 height 67
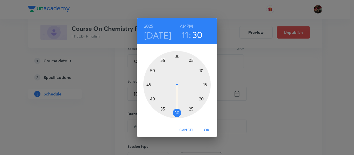
click at [183, 26] on h6 "AM" at bounding box center [183, 26] width 6 height 7
click at [206, 84] on div at bounding box center [176, 84] width 67 height 67
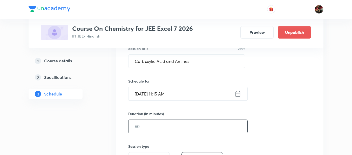
click at [146, 127] on input "text" at bounding box center [187, 126] width 119 height 13
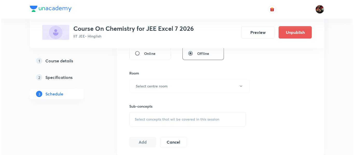
scroll to position [208, 0]
type input "90"
click at [146, 78] on div "Room Select centre room" at bounding box center [186, 81] width 117 height 23
click at [146, 84] on h6 "Select centre room" at bounding box center [151, 85] width 32 height 5
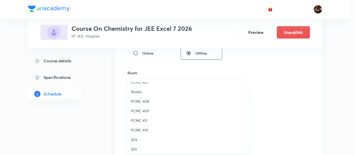
scroll to position [75, 0]
click at [140, 98] on span "PCMC 407" at bounding box center [188, 100] width 114 height 5
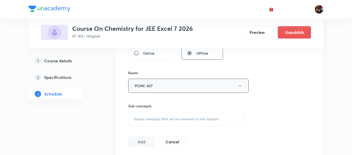
click at [143, 85] on button "PCMC 407" at bounding box center [188, 86] width 120 height 14
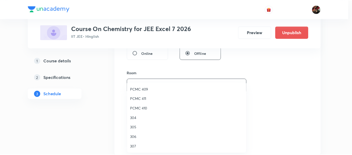
scroll to position [115, 0]
click at [138, 86] on span "PCMC 409" at bounding box center [188, 88] width 114 height 5
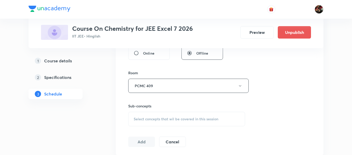
click at [143, 121] on span "Select concepts that wil be covered in this session" at bounding box center [176, 119] width 85 height 4
click at [142, 148] on p "General Topics & Mole Concept" at bounding box center [186, 148] width 116 height 12
click at [137, 149] on p "General Topics & Mole Concept" at bounding box center [186, 148] width 116 height 12
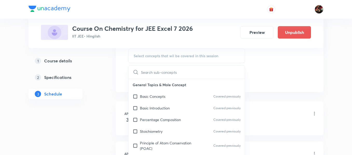
scroll to position [272, 0]
click at [146, 117] on p "Percentage Composition" at bounding box center [160, 118] width 41 height 5
checkbox input "true"
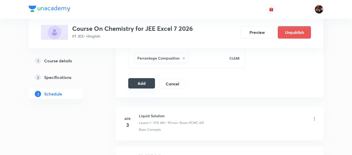
click at [141, 87] on button "Add" at bounding box center [141, 83] width 27 height 10
click at [141, 87] on button "Add" at bounding box center [141, 84] width 27 height 10
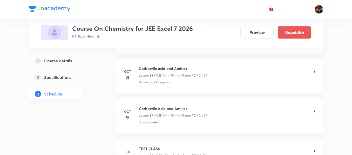
scroll to position [3680, 0]
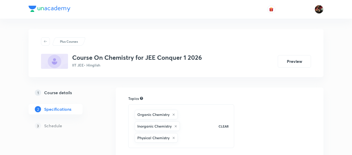
click at [71, 94] on h5 "Course details" at bounding box center [58, 93] width 28 height 6
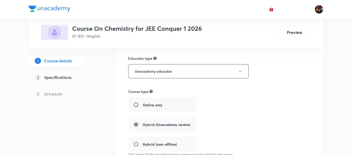
scroll to position [235, 0]
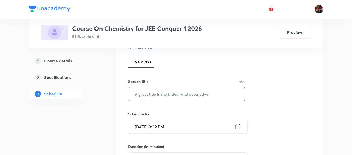
paste input "GOC"
click at [154, 95] on input "text" at bounding box center [186, 94] width 116 height 13
type input "GOC"
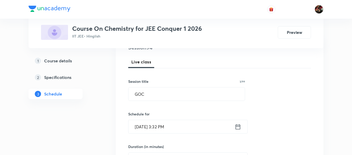
click at [141, 132] on input "[DATE] 3:32 PM" at bounding box center [181, 126] width 106 height 13
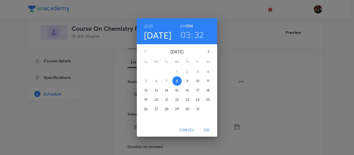
click at [188, 82] on p "9" at bounding box center [187, 81] width 2 height 5
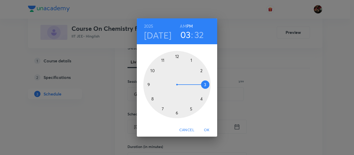
click at [205, 85] on div at bounding box center [176, 84] width 67 height 67
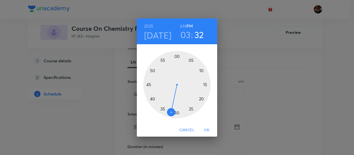
click at [184, 26] on h6 "AM" at bounding box center [183, 26] width 6 height 7
click at [188, 26] on h6 "PM" at bounding box center [190, 26] width 6 height 7
click at [176, 56] on div at bounding box center [176, 84] width 67 height 67
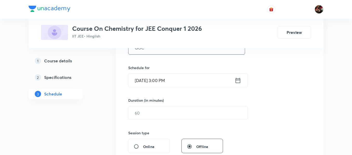
scroll to position [115, 0]
click at [158, 115] on input "text" at bounding box center [187, 112] width 119 height 13
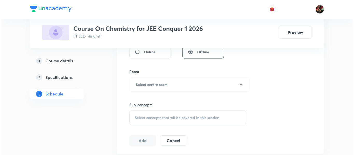
scroll to position [210, 0]
type input "90"
click at [153, 85] on h6 "Select centre room" at bounding box center [151, 84] width 32 height 5
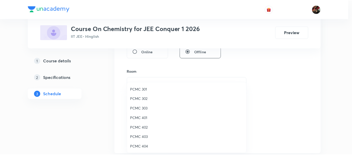
scroll to position [115, 0]
click at [135, 124] on li "305" at bounding box center [188, 128] width 120 height 10
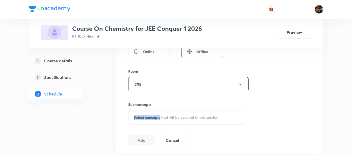
drag, startPoint x: 112, startPoint y: 124, endPoint x: 161, endPoint y: 111, distance: 50.3
click at [161, 111] on div "Select concepts that wil be covered in this session" at bounding box center [186, 117] width 117 height 15
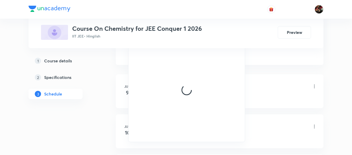
scroll to position [300, 0]
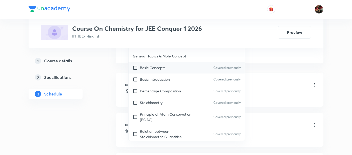
click at [148, 72] on div "Basic Concepts Covered previously" at bounding box center [186, 68] width 116 height 12
checkbox input "true"
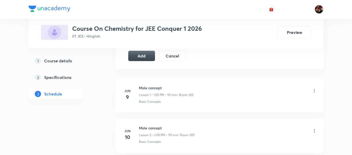
scroll to position [277, 0]
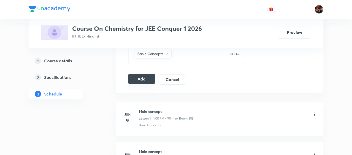
click at [142, 81] on button "Add" at bounding box center [141, 79] width 27 height 10
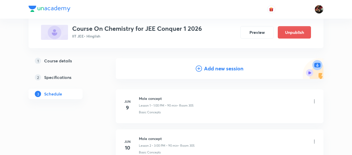
scroll to position [46, 0]
click at [203, 71] on div "Add new session" at bounding box center [220, 68] width 48 height 8
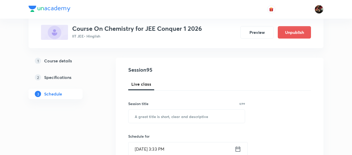
scroll to position [72, 0]
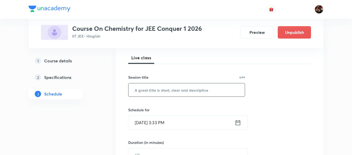
click at [175, 91] on input "text" at bounding box center [186, 90] width 116 height 13
paste input "GOC"
type input "GOC"
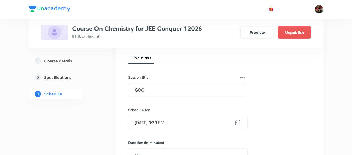
click at [143, 128] on input "Oct 8, 2025, 3:33 PM" at bounding box center [181, 122] width 106 height 13
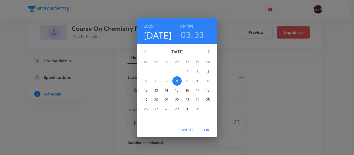
click at [199, 81] on p "10" at bounding box center [198, 81] width 4 height 5
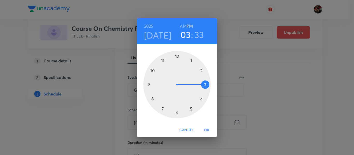
click at [191, 60] on div at bounding box center [176, 84] width 67 height 67
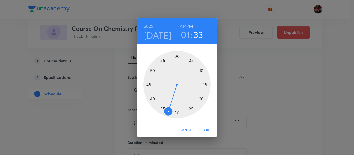
click at [176, 59] on div at bounding box center [176, 84] width 67 height 67
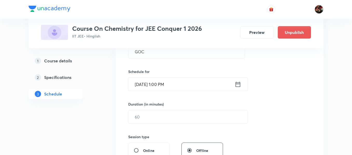
scroll to position [112, 0]
click at [154, 117] on input "text" at bounding box center [187, 116] width 119 height 13
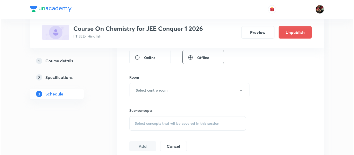
scroll to position [206, 0]
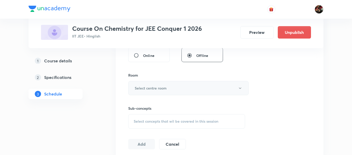
type input "90"
click at [153, 86] on h6 "Select centre room" at bounding box center [151, 88] width 32 height 5
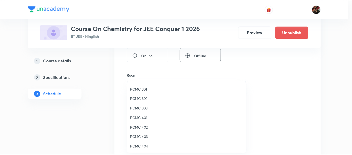
scroll to position [115, 0]
click at [135, 128] on span "305" at bounding box center [188, 127] width 114 height 5
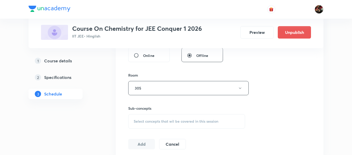
click at [161, 122] on span "Select concepts that wil be covered in this session" at bounding box center [176, 122] width 85 height 4
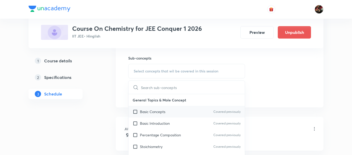
click at [158, 114] on p "Basic Concepts" at bounding box center [152, 111] width 25 height 5
checkbox input "true"
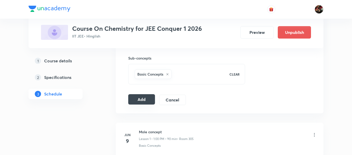
click at [147, 99] on button "Add" at bounding box center [141, 99] width 27 height 10
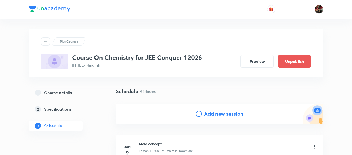
scroll to position [39, 0]
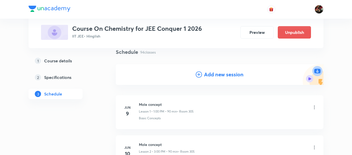
click at [214, 73] on h4 "Add new session" at bounding box center [223, 75] width 39 height 8
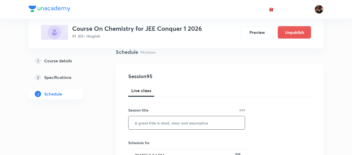
paste input "GOC"
click at [140, 127] on input "GOC" at bounding box center [186, 122] width 116 height 13
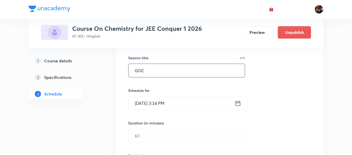
scroll to position [92, 0]
type input "GOC"
click at [142, 105] on input "Oct 8, 2025, 3:34 PM" at bounding box center [181, 102] width 106 height 13
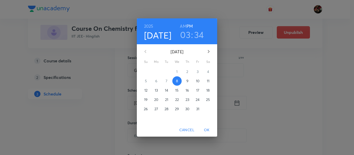
click at [207, 84] on button "11" at bounding box center [208, 81] width 9 height 9
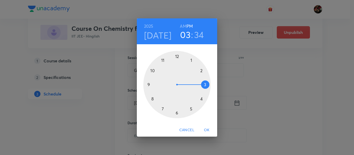
click at [192, 60] on div at bounding box center [176, 84] width 67 height 67
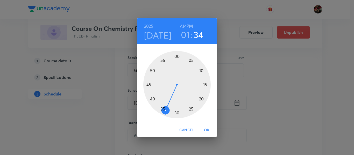
click at [179, 56] on div at bounding box center [176, 84] width 67 height 67
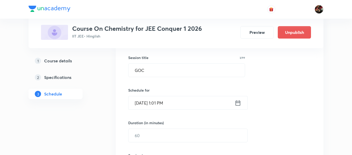
click at [169, 104] on input "Oct 11, 2025, 1:01 PM" at bounding box center [181, 102] width 106 height 13
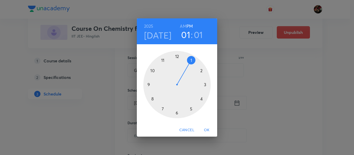
click at [192, 61] on div at bounding box center [176, 84] width 67 height 67
click at [177, 57] on div at bounding box center [176, 84] width 67 height 67
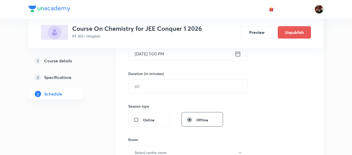
scroll to position [151, 0]
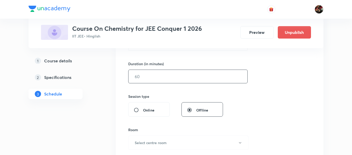
click at [157, 78] on input "text" at bounding box center [187, 76] width 119 height 13
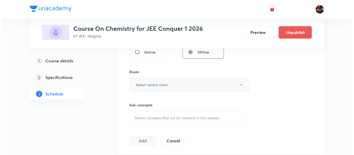
scroll to position [210, 0]
type input "90"
click at [154, 85] on h6 "Select centre room" at bounding box center [151, 84] width 32 height 5
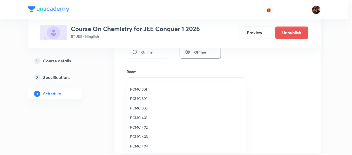
scroll to position [115, 0]
click at [137, 128] on span "305" at bounding box center [188, 127] width 114 height 5
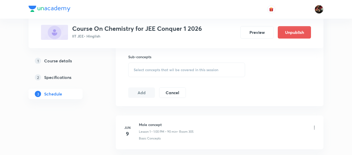
scroll to position [257, 0]
click at [153, 75] on div "Select concepts that wil be covered in this session" at bounding box center [186, 70] width 117 height 15
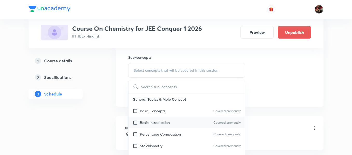
click at [150, 123] on p "Basic Introduction" at bounding box center [155, 122] width 30 height 5
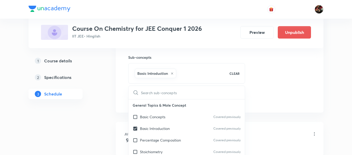
checkbox input "true"
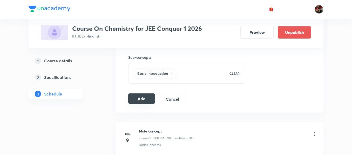
click at [143, 99] on button "Add" at bounding box center [141, 99] width 27 height 10
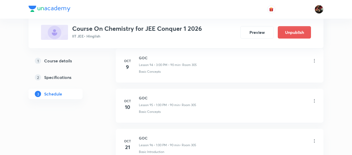
scroll to position [3824, 0]
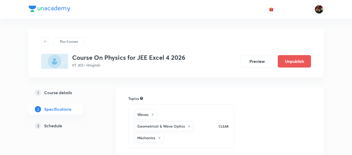
click at [55, 124] on h5 "Schedule" at bounding box center [53, 126] width 18 height 6
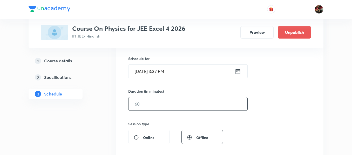
scroll to position [94, 0]
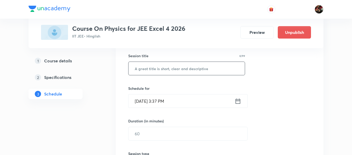
click at [150, 71] on input "text" at bounding box center [186, 68] width 116 height 13
paste input "Atom"
type input "Atom"
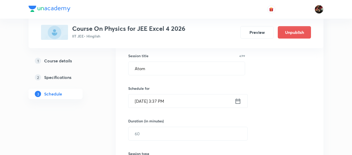
click at [142, 102] on input "Oct 8, 2025, 3:37 PM" at bounding box center [181, 101] width 106 height 13
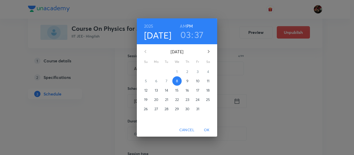
click at [187, 81] on p "9" at bounding box center [187, 81] width 2 height 5
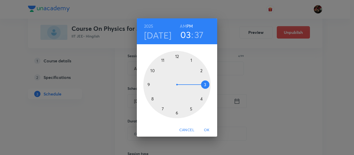
click at [163, 109] on div at bounding box center [176, 84] width 67 height 67
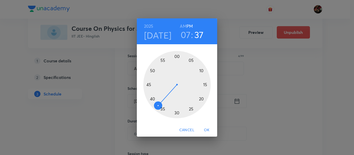
click at [183, 29] on h6 "AM" at bounding box center [183, 26] width 6 height 7
click at [177, 114] on div at bounding box center [176, 84] width 67 height 67
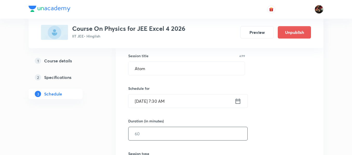
click at [146, 135] on input "text" at bounding box center [187, 133] width 119 height 13
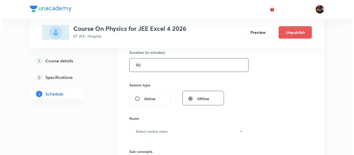
scroll to position [164, 0]
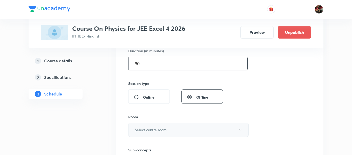
type input "90"
click at [145, 128] on h6 "Select centre room" at bounding box center [151, 129] width 32 height 5
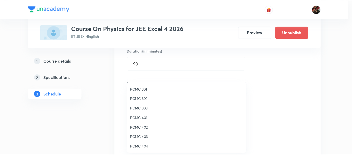
scroll to position [115, 0]
click at [139, 106] on span "PCMC 410" at bounding box center [188, 108] width 114 height 5
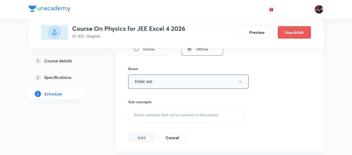
scroll to position [213, 0]
click at [146, 116] on span "Select concepts that wil be covered in this session" at bounding box center [176, 114] width 85 height 4
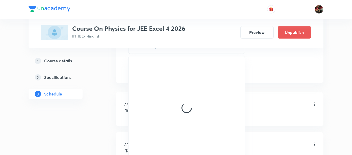
scroll to position [313, 0]
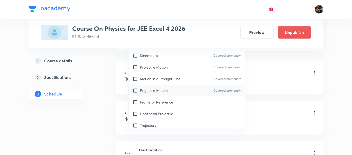
click at [147, 93] on p "Projectile Motion" at bounding box center [154, 90] width 28 height 5
checkbox input "true"
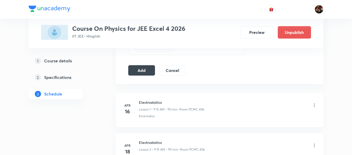
scroll to position [285, 0]
click at [139, 71] on button "Add" at bounding box center [141, 70] width 27 height 10
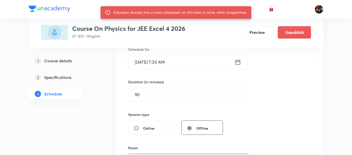
scroll to position [106, 0]
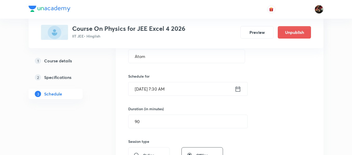
click at [146, 90] on input "Oct 9, 2025, 7:30 AM" at bounding box center [181, 88] width 106 height 13
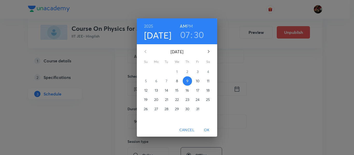
click at [146, 90] on p "12" at bounding box center [145, 90] width 3 height 5
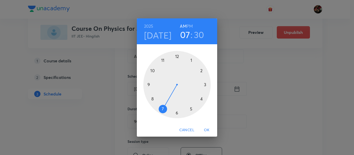
click at [152, 37] on h4 "Oct 12" at bounding box center [157, 35] width 27 height 11
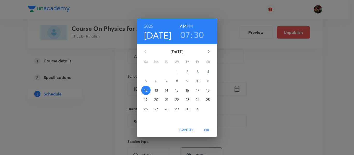
click at [196, 81] on span "10" at bounding box center [197, 81] width 9 height 5
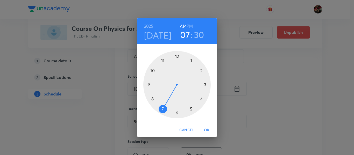
click at [206, 128] on span "OK" at bounding box center [207, 130] width 12 height 6
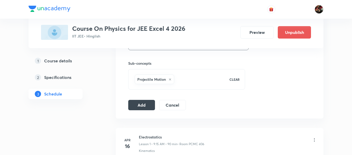
scroll to position [251, 0]
click at [144, 105] on button "Add" at bounding box center [141, 105] width 27 height 10
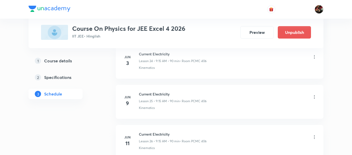
scroll to position [1023, 0]
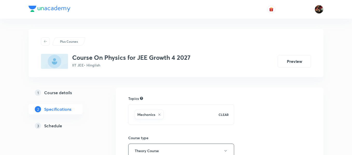
click at [59, 125] on h5 "Schedule" at bounding box center [53, 126] width 18 height 6
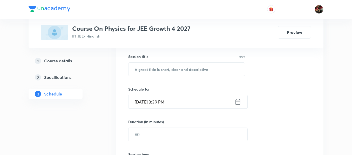
scroll to position [93, 0]
click at [65, 11] on img at bounding box center [50, 9] width 42 height 6
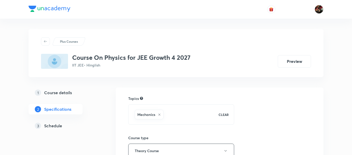
click at [46, 128] on h5 "Schedule" at bounding box center [53, 126] width 18 height 6
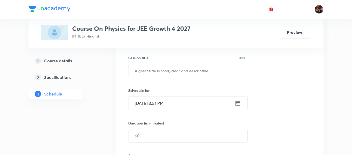
scroll to position [92, 0]
paste input "Centre of mass and Collision"
click at [142, 76] on input "Centre of mass and Collision" at bounding box center [186, 70] width 116 height 13
type input "Centre of mass and Collision"
click at [139, 105] on input "[DATE] 3:51 PM" at bounding box center [181, 103] width 106 height 13
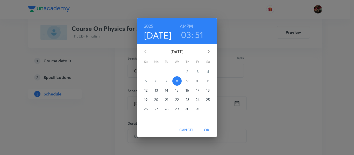
click at [200, 82] on span "10" at bounding box center [197, 81] width 9 height 5
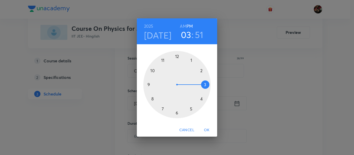
click at [163, 62] on div at bounding box center [176, 84] width 67 height 67
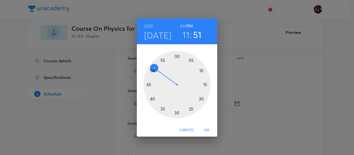
click at [182, 28] on h6 "AM" at bounding box center [183, 26] width 6 height 7
click at [206, 85] on div at bounding box center [176, 84] width 67 height 67
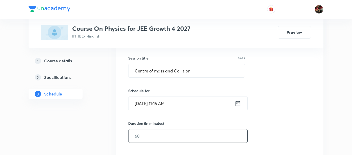
click at [153, 130] on input "text" at bounding box center [187, 136] width 119 height 13
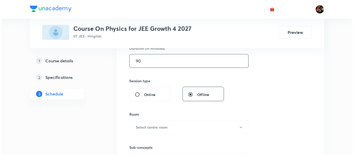
scroll to position [168, 0]
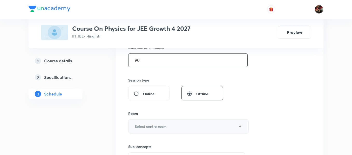
type input "90"
click at [151, 130] on button "Select centre room" at bounding box center [188, 127] width 120 height 14
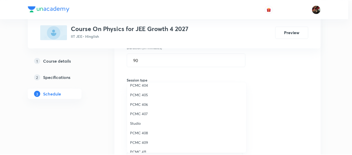
scroll to position [61, 0]
click at [140, 98] on li "PCMC 405" at bounding box center [188, 95] width 120 height 10
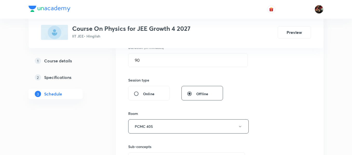
click at [120, 102] on div "Session 83 Live class Session title 28/99 Centre of mass and Collision ​ Schedu…" at bounding box center [219, 66] width 207 height 260
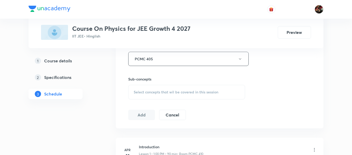
scroll to position [237, 0]
click at [147, 90] on span "Select concepts that wil be covered in this session" at bounding box center [176, 91] width 85 height 4
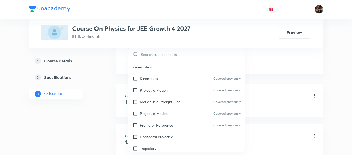
scroll to position [290, 0]
click at [146, 105] on div "Motion in a Straight Line Covered previously" at bounding box center [186, 102] width 116 height 12
checkbox input "true"
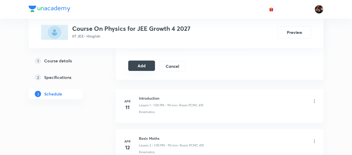
click at [143, 67] on button "Add" at bounding box center [141, 66] width 27 height 10
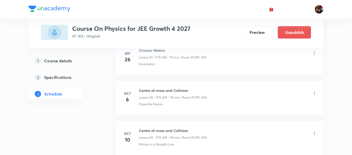
scroll to position [3359, 0]
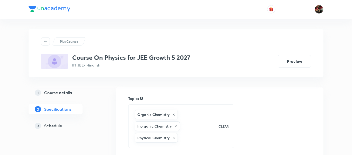
click at [63, 124] on div "3 Schedule" at bounding box center [65, 126] width 60 height 6
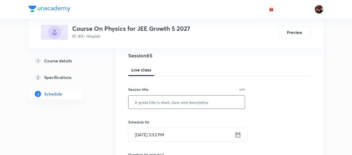
scroll to position [60, 0]
paste input "Centre of mass and Collision"
click at [150, 101] on input "Centre of mass and Collision" at bounding box center [186, 101] width 116 height 13
click at [156, 103] on input "Centre of mass and Collision" at bounding box center [186, 101] width 116 height 13
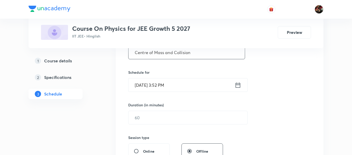
type input "Centre of Mass and Collision"
click at [141, 87] on input "Oct 8, 2025, 3:52 PM" at bounding box center [181, 85] width 106 height 13
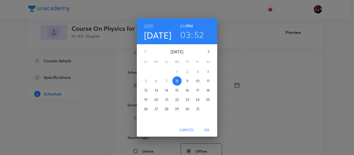
click at [285, 56] on div "2025 Oct 8 03 : 52 AM PM October 2025 Su Mo Tu We Th Fr Sa 28 29 30 1 2 3 4 5 6…" at bounding box center [177, 77] width 354 height 155
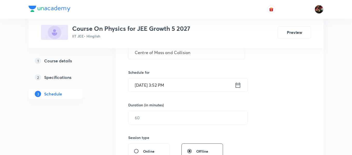
click at [143, 85] on input "Oct 8, 2025, 3:52 PM" at bounding box center [181, 85] width 106 height 13
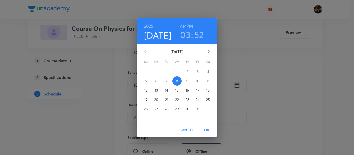
click at [187, 81] on p "9" at bounding box center [187, 81] width 2 height 5
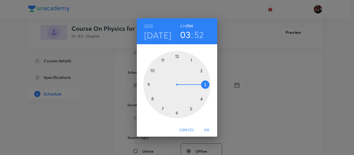
click at [148, 85] on div at bounding box center [176, 84] width 67 height 67
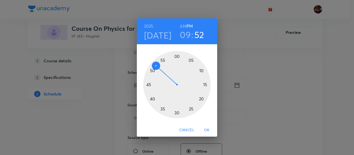
click at [183, 27] on h6 "AM" at bounding box center [183, 26] width 6 height 7
click at [205, 85] on div at bounding box center [176, 84] width 67 height 67
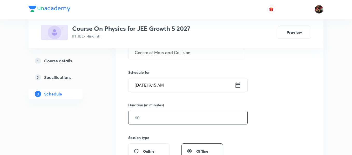
click at [153, 117] on input "text" at bounding box center [187, 117] width 119 height 13
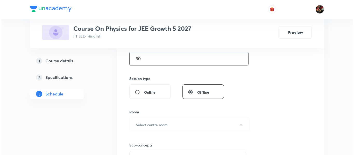
scroll to position [169, 0]
type input "90"
click at [150, 124] on h6 "Select centre room" at bounding box center [151, 124] width 32 height 5
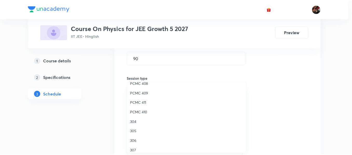
scroll to position [112, 0]
click at [136, 143] on span "306" at bounding box center [188, 140] width 114 height 5
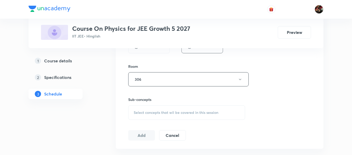
scroll to position [215, 0]
click at [150, 107] on div "Select concepts that wil be covered in this session" at bounding box center [186, 112] width 117 height 15
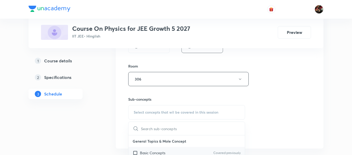
click at [150, 155] on p "Basic Concepts" at bounding box center [152, 152] width 25 height 5
click at [150, 155] on div "Basic Concepts Covered previously" at bounding box center [186, 153] width 116 height 12
click at [151, 149] on div "Basic Concepts Covered previously" at bounding box center [186, 153] width 116 height 12
checkbox input "true"
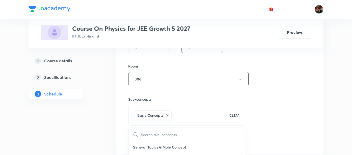
click at [274, 105] on div "Session 65 Live class Session title 28/99 Centre of Mass and Collision ​ Schedu…" at bounding box center [219, 22] width 183 height 250
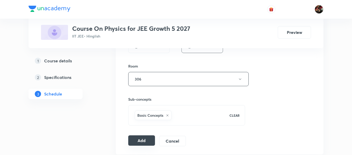
click at [139, 141] on button "Add" at bounding box center [141, 141] width 27 height 10
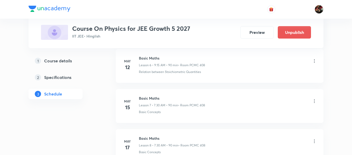
scroll to position [0, 0]
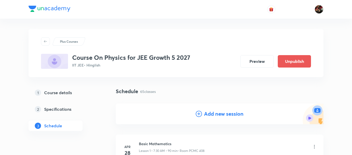
click at [203, 113] on div "Add new session" at bounding box center [220, 114] width 48 height 8
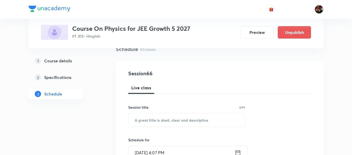
scroll to position [43, 0]
paste input "Centre of mass and Collision"
click at [153, 120] on input "Centre of mass and Collision" at bounding box center [186, 119] width 116 height 13
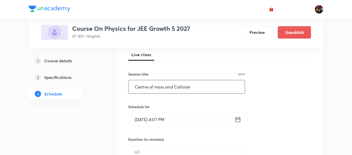
scroll to position [76, 0]
type input "Centre of mass and Collision"
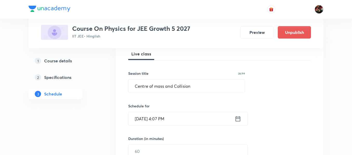
click at [142, 122] on input "Oct 8, 2025, 4:07 PM" at bounding box center [181, 118] width 106 height 13
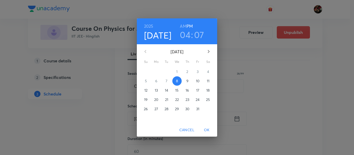
click at [207, 84] on button "11" at bounding box center [208, 81] width 9 height 9
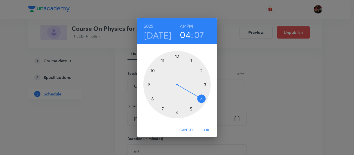
click at [163, 109] on div at bounding box center [176, 84] width 67 height 67
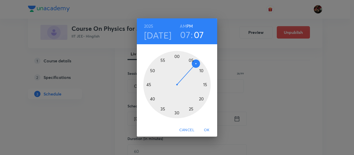
click at [184, 25] on h6 "AM" at bounding box center [183, 26] width 6 height 7
click at [177, 114] on div at bounding box center [176, 84] width 67 height 67
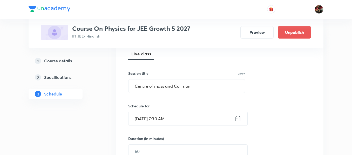
scroll to position [108, 0]
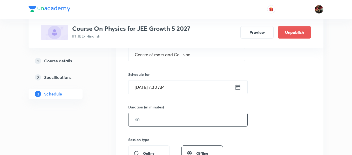
click at [136, 119] on input "text" at bounding box center [187, 119] width 119 height 13
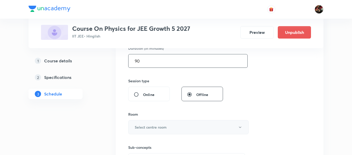
type input "90"
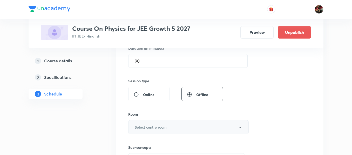
click at [141, 127] on h6 "Select centre room" at bounding box center [151, 127] width 32 height 5
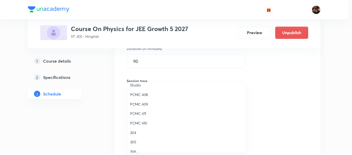
scroll to position [115, 0]
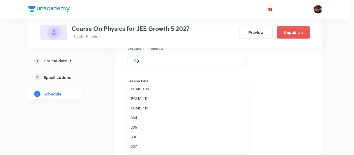
click at [137, 137] on span "306" at bounding box center [188, 136] width 114 height 5
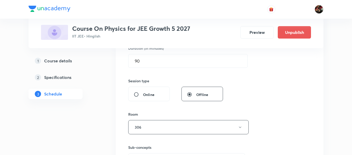
click at [127, 111] on div "Session 66 Live class Session title 28/99 Centre of mass and Collision ​ Schedu…" at bounding box center [219, 67] width 207 height 260
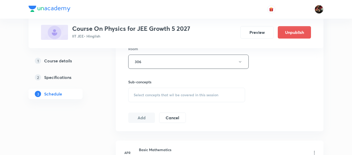
scroll to position [233, 0]
click at [149, 99] on div "Select concepts that wil be covered in this session" at bounding box center [186, 95] width 117 height 15
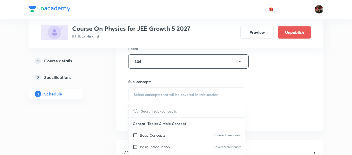
scroll to position [281, 0]
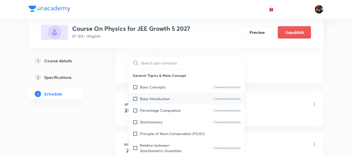
click at [147, 98] on p "Basic Introduction" at bounding box center [155, 98] width 30 height 5
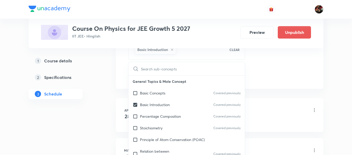
checkbox input "true"
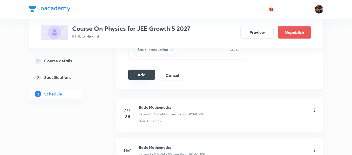
click at [145, 76] on button "Add" at bounding box center [141, 75] width 27 height 10
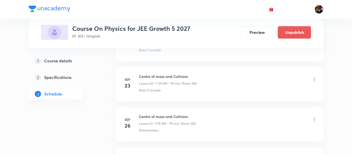
scroll to position [2401, 0]
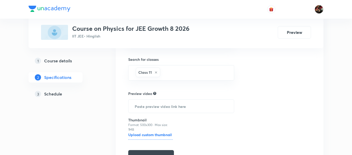
scroll to position [190, 0]
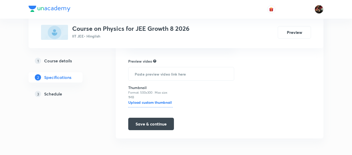
click at [64, 93] on div "3 Schedule" at bounding box center [65, 94] width 60 height 6
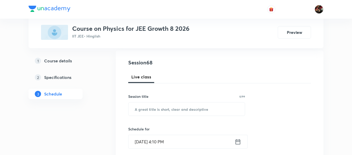
scroll to position [53, 0]
click at [142, 107] on input "text" at bounding box center [186, 108] width 116 height 13
paste input "Circular Motion"
type input "Circular Motion"
click at [148, 145] on input "[DATE] 4:10 PM" at bounding box center [181, 141] width 106 height 13
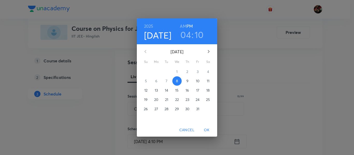
click at [209, 80] on p "11" at bounding box center [208, 81] width 3 height 5
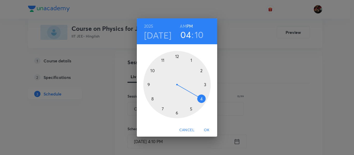
click at [162, 59] on div at bounding box center [176, 84] width 67 height 67
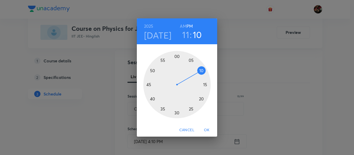
click at [183, 26] on h6 "AM" at bounding box center [183, 26] width 6 height 7
click at [206, 85] on div at bounding box center [176, 84] width 67 height 67
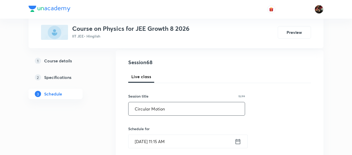
scroll to position [91, 0]
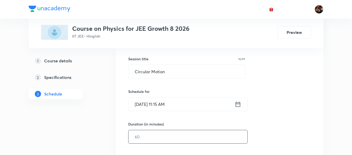
click at [157, 133] on input "text" at bounding box center [187, 136] width 119 height 13
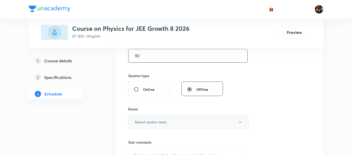
type input "90"
click at [157, 129] on button "Select centre room" at bounding box center [188, 122] width 120 height 14
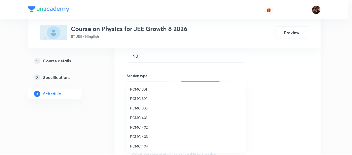
scroll to position [115, 0]
click at [142, 101] on span "PCMC 411" at bounding box center [188, 98] width 114 height 5
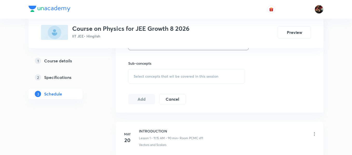
scroll to position [253, 0]
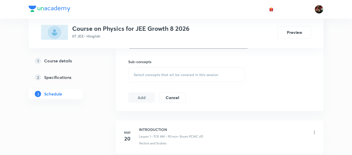
click at [144, 71] on div "Select concepts that wil be covered in this session" at bounding box center [186, 75] width 117 height 15
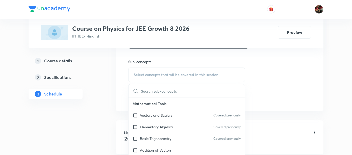
scroll to position [308, 0]
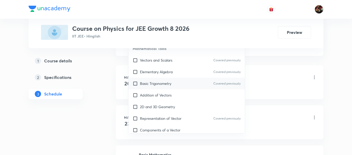
click at [147, 89] on div "Basic Trigonometry Covered previously" at bounding box center [186, 84] width 116 height 12
checkbox input "true"
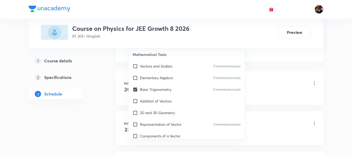
click at [123, 83] on h6 "May" at bounding box center [127, 83] width 10 height 5
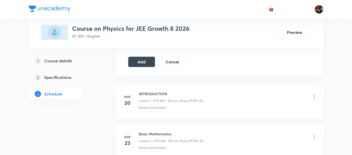
scroll to position [292, 0]
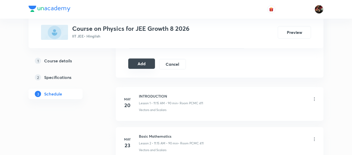
click at [134, 62] on button "Add" at bounding box center [141, 64] width 27 height 10
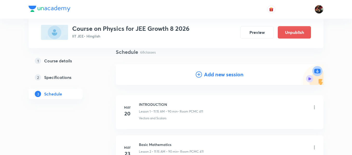
scroll to position [41, 0]
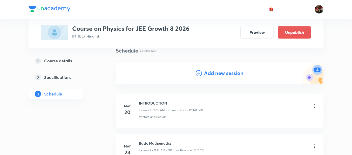
click at [209, 71] on h4 "Add new session" at bounding box center [223, 74] width 39 height 8
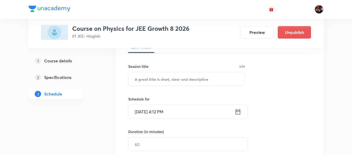
scroll to position [84, 0]
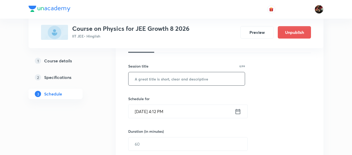
paste input "Circular Motion"
click at [160, 81] on input "Circular Motion" at bounding box center [186, 78] width 116 height 13
type input "Circular Motion"
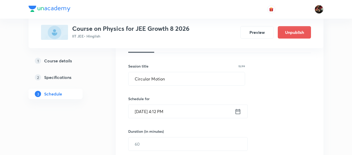
click at [140, 110] on input "[DATE] 4:12 PM" at bounding box center [181, 111] width 106 height 13
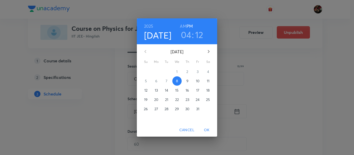
click at [210, 83] on span "11" at bounding box center [208, 81] width 9 height 5
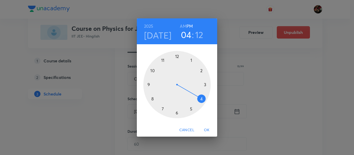
click at [192, 61] on div at bounding box center [176, 84] width 67 height 67
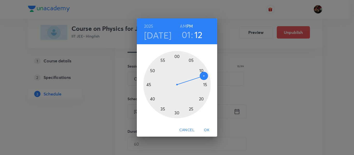
click at [176, 57] on div at bounding box center [176, 84] width 67 height 67
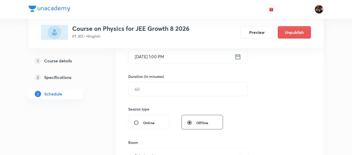
scroll to position [139, 0]
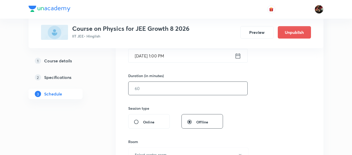
click at [160, 91] on input "text" at bounding box center [187, 88] width 119 height 13
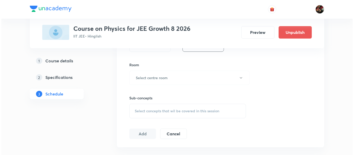
scroll to position [217, 0]
type input "90"
click at [155, 82] on button "Select centre room" at bounding box center [188, 78] width 120 height 14
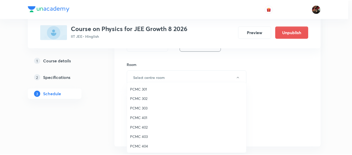
scroll to position [115, 0]
click at [146, 100] on span "PCMC 411" at bounding box center [188, 98] width 114 height 5
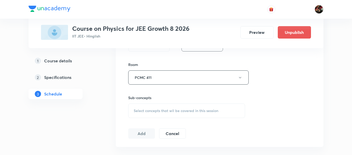
click at [96, 100] on div "1 Course details 2 Specifications 3 Schedule" at bounding box center [64, 81] width 71 height 50
click at [136, 113] on span "Select concepts that wil be covered in this session" at bounding box center [176, 111] width 85 height 4
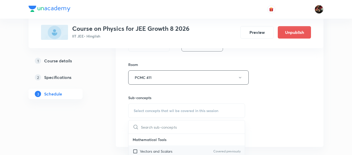
click at [150, 147] on div "Vectors and Scalars Covered previously" at bounding box center [186, 152] width 116 height 12
checkbox input "true"
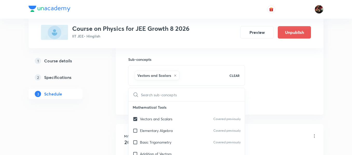
scroll to position [255, 0]
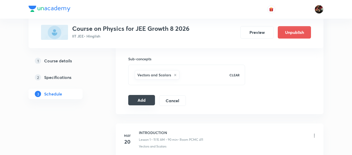
click at [145, 106] on div "Add Cancel" at bounding box center [159, 101] width 62 height 10
click at [134, 100] on button "Add" at bounding box center [141, 100] width 27 height 10
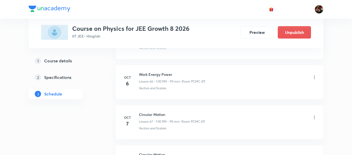
scroll to position [2796, 0]
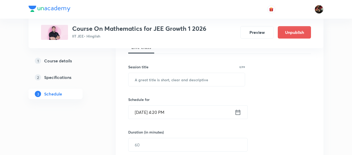
scroll to position [82, 0]
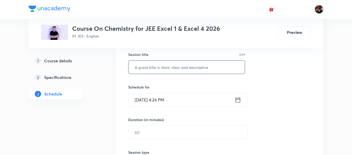
paste input "Aromatic Compounds"
click at [144, 71] on input "Aromatic Compounds" at bounding box center [186, 67] width 116 height 13
type input "Aromatic Compounds"
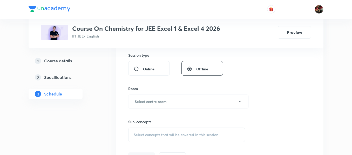
scroll to position [92, 0]
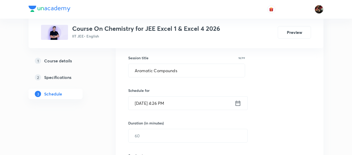
click at [142, 104] on input "[DATE] 4:26 PM" at bounding box center [181, 103] width 106 height 13
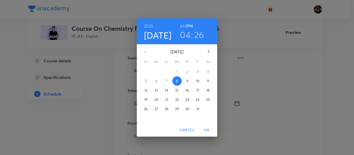
click at [196, 81] on p "10" at bounding box center [198, 81] width 4 height 5
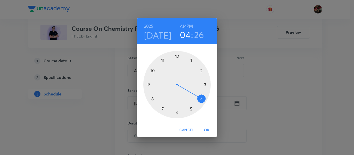
click at [149, 85] on div at bounding box center [176, 84] width 67 height 67
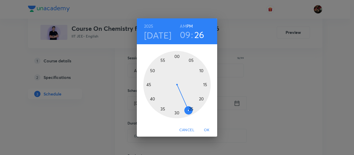
click at [182, 27] on h6 "AM" at bounding box center [183, 26] width 6 height 7
click at [206, 84] on div at bounding box center [176, 84] width 67 height 67
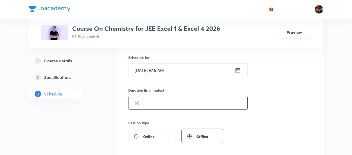
scroll to position [125, 0]
click at [161, 101] on input "text" at bounding box center [187, 102] width 119 height 13
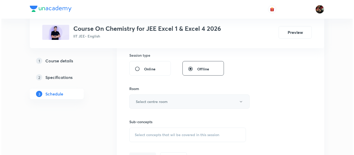
scroll to position [192, 0]
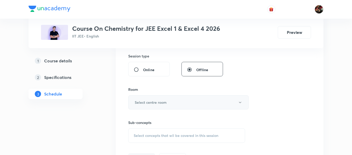
type input "90"
click at [153, 102] on h6 "Select centre room" at bounding box center [151, 102] width 32 height 5
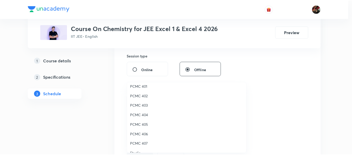
scroll to position [31, 0]
click at [142, 94] on span "PCMC 402" at bounding box center [188, 96] width 114 height 5
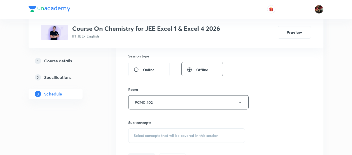
click at [304, 103] on div "Session 3 Live class Session title 18/99 Aromatic Compounds ​ Schedule for [DAT…" at bounding box center [219, 42] width 183 height 244
click at [219, 135] on div "Select concepts that wil be covered in this session" at bounding box center [186, 136] width 117 height 15
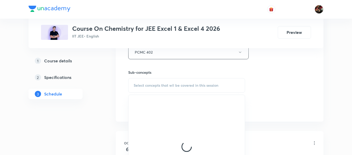
scroll to position [242, 0]
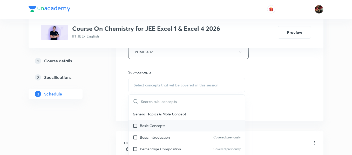
click at [152, 128] on p "Basic Concepts" at bounding box center [152, 125] width 25 height 5
checkbox input "true"
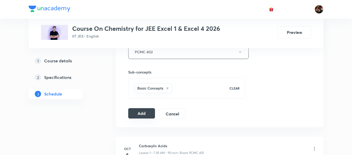
click at [137, 117] on button "Add" at bounding box center [141, 113] width 27 height 10
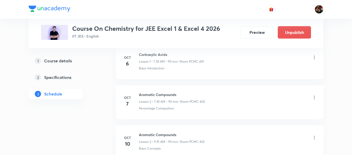
scroll to position [143, 0]
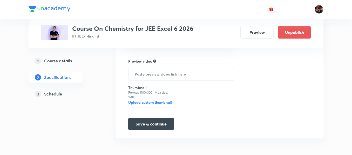
scroll to position [202, 0]
click at [63, 96] on div "3 Schedule" at bounding box center [65, 94] width 60 height 6
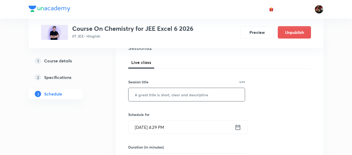
scroll to position [68, 0]
paste input "Aromatic Compounds"
click at [142, 91] on input "Aromatic Compounds" at bounding box center [186, 94] width 116 height 13
type input "Aromatic Compounds"
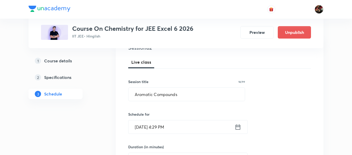
click at [141, 126] on input "[DATE] 4:29 PM" at bounding box center [181, 127] width 106 height 13
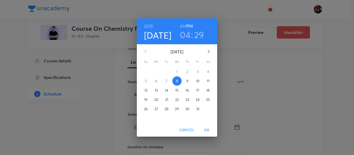
click at [198, 80] on p "10" at bounding box center [198, 81] width 4 height 5
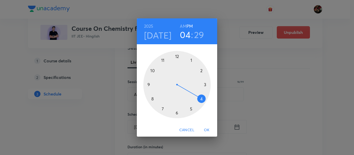
click at [163, 61] on div at bounding box center [176, 84] width 67 height 67
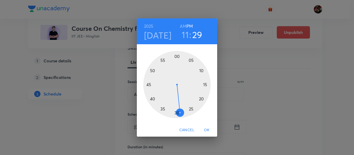
click at [184, 26] on h6 "AM" at bounding box center [183, 26] width 6 height 7
click at [205, 85] on div at bounding box center [176, 84] width 67 height 67
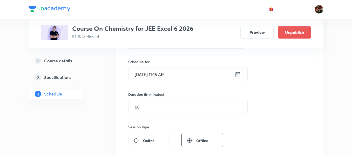
scroll to position [121, 0]
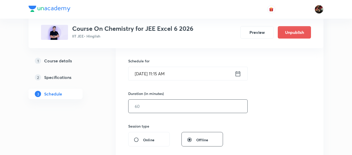
click at [138, 107] on input "text" at bounding box center [187, 106] width 119 height 13
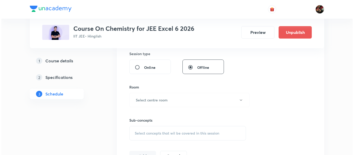
scroll to position [194, 0]
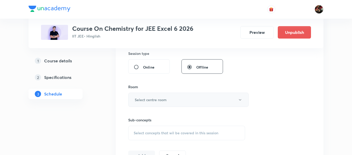
type input "90"
click at [159, 101] on h6 "Select centre room" at bounding box center [151, 99] width 32 height 5
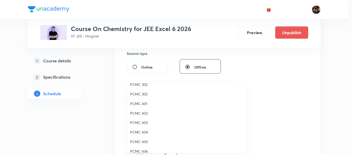
scroll to position [14, 0]
click at [144, 122] on span "PCMC 403" at bounding box center [188, 122] width 114 height 5
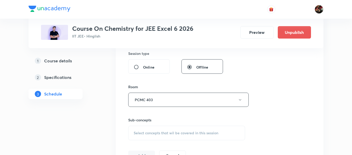
click at [120, 109] on div "Session 82 Live class Session title 18/99 Aromatic Compounds ​ Schedule for [DA…" at bounding box center [219, 39] width 207 height 260
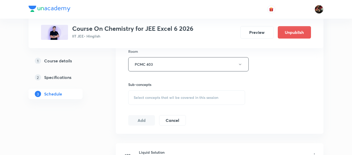
click at [147, 92] on div "Select concepts that wil be covered in this session" at bounding box center [186, 98] width 117 height 15
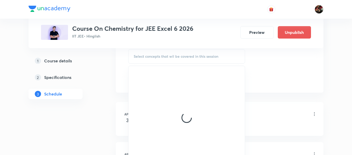
scroll to position [271, 0]
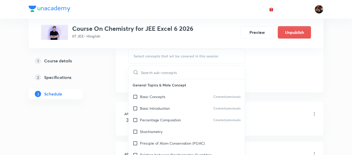
click at [149, 106] on p "Basic Introduction" at bounding box center [155, 108] width 30 height 5
checkbox input "true"
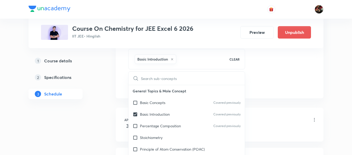
click at [90, 99] on div "1 Course details 2 Specifications 3 Schedule" at bounding box center [64, 81] width 71 height 50
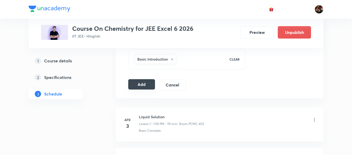
click at [133, 87] on button "Add" at bounding box center [141, 84] width 27 height 10
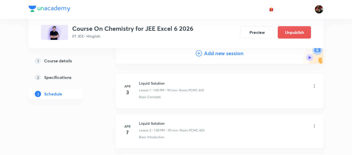
scroll to position [61, 0]
click at [216, 50] on h4 "Add new session" at bounding box center [223, 53] width 39 height 8
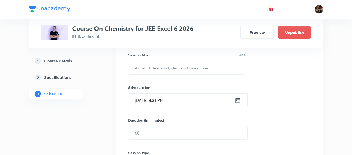
scroll to position [95, 0]
paste input "Aromatic Compounds"
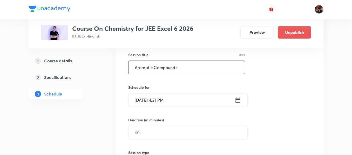
click at [137, 69] on input "Aromatic Compounds" at bounding box center [186, 67] width 116 height 13
type input "Aromatic Compounds"
click at [139, 99] on input "Oct 8, 2025, 4:31 PM" at bounding box center [181, 100] width 106 height 13
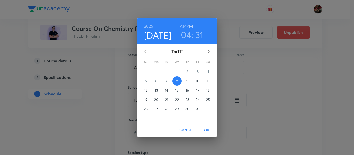
click at [202, 82] on span "10" at bounding box center [197, 81] width 9 height 5
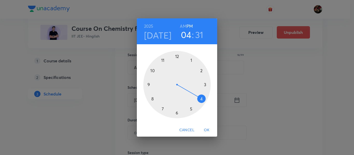
click at [205, 84] on div at bounding box center [176, 84] width 67 height 67
click at [177, 56] on div at bounding box center [176, 84] width 67 height 67
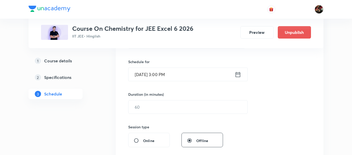
scroll to position [123, 0]
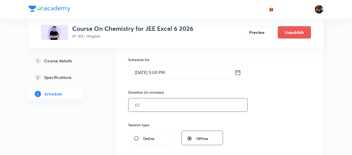
click at [145, 104] on input "text" at bounding box center [187, 105] width 119 height 13
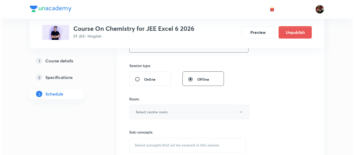
scroll to position [182, 0]
type input "60"
click at [170, 109] on button "Select centre room" at bounding box center [188, 112] width 120 height 14
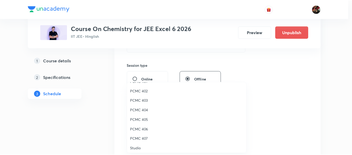
scroll to position [37, 0]
click at [143, 103] on li "PCMC 403" at bounding box center [188, 101] width 120 height 10
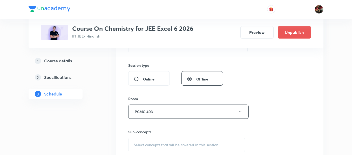
click at [118, 103] on div "Session 83 Live class Session title 18/99 Aromatic Compounds ​ Schedule for Oct…" at bounding box center [219, 51] width 207 height 260
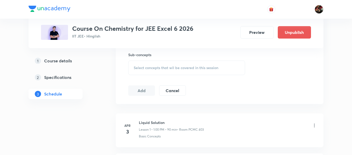
scroll to position [262, 0]
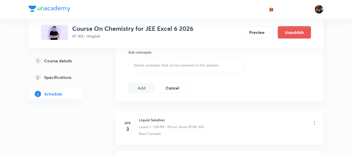
click at [138, 64] on span "Select concepts that wil be covered in this session" at bounding box center [176, 65] width 85 height 4
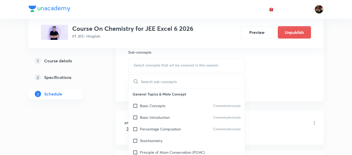
scroll to position [44, 0]
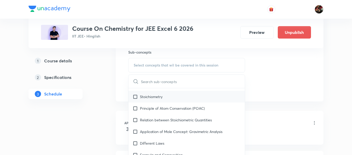
click at [143, 100] on div "Stoichiometry" at bounding box center [186, 97] width 116 height 12
checkbox input "true"
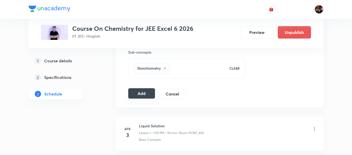
click at [135, 93] on button "Add" at bounding box center [141, 93] width 27 height 10
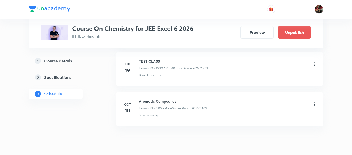
scroll to position [3339, 0]
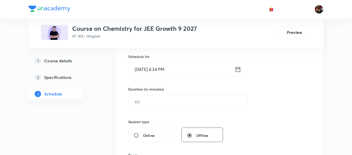
scroll to position [99, 0]
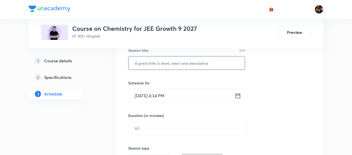
click at [150, 61] on input "text" at bounding box center [186, 63] width 116 height 13
paste input "Thermodynamics"
type input "Thermodynamics"
click at [152, 97] on input "[DATE] 4:34 PM" at bounding box center [181, 95] width 106 height 13
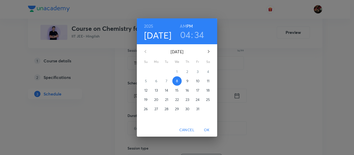
click at [189, 82] on span "9" at bounding box center [187, 81] width 9 height 5
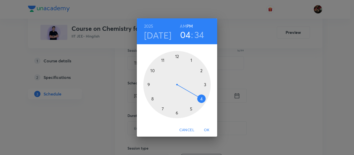
click at [164, 61] on div at bounding box center [176, 84] width 67 height 67
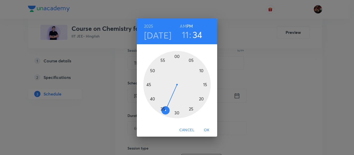
click at [183, 24] on h6 "AM" at bounding box center [183, 26] width 6 height 7
click at [206, 84] on div at bounding box center [176, 84] width 67 height 67
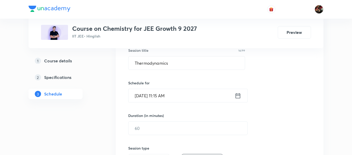
scroll to position [128, 0]
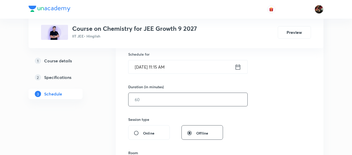
click at [149, 104] on input "text" at bounding box center [187, 99] width 119 height 13
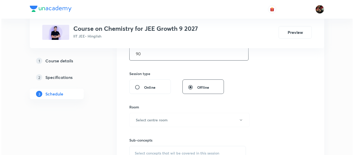
scroll to position [174, 0]
type input "90"
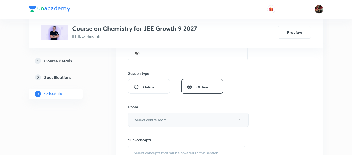
click at [149, 120] on h6 "Select centre room" at bounding box center [151, 119] width 32 height 5
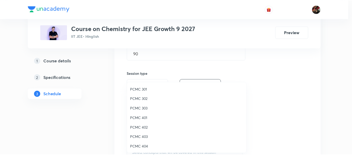
scroll to position [115, 0]
click at [135, 114] on li "304" at bounding box center [188, 118] width 120 height 10
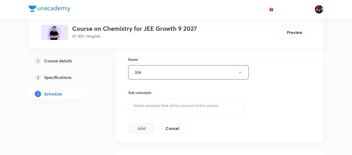
scroll to position [223, 0]
click at [151, 103] on span "Select concepts that wil be covered in this session" at bounding box center [176, 105] width 85 height 4
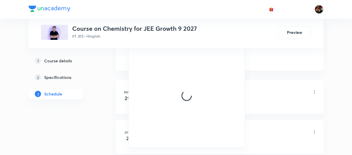
scroll to position [296, 0]
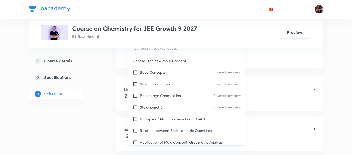
click at [149, 85] on p "Basic Introduction" at bounding box center [155, 83] width 30 height 5
checkbox input "true"
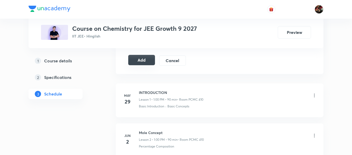
click at [143, 63] on button "Add" at bounding box center [141, 60] width 27 height 10
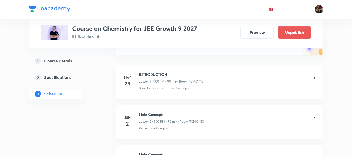
scroll to position [0, 0]
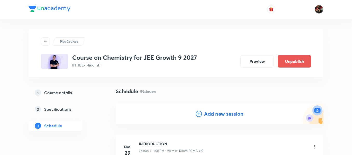
click at [208, 113] on h4 "Add new session" at bounding box center [223, 114] width 39 height 8
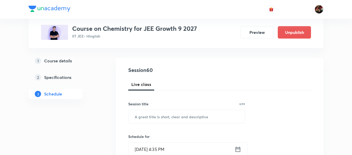
scroll to position [46, 0]
paste input "Thermodynamics"
click at [151, 118] on input "Thermodynamics" at bounding box center [186, 116] width 116 height 13
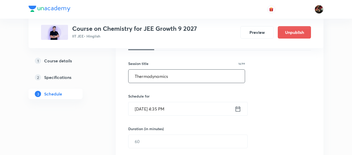
type input "Thermodynamics"
click at [151, 108] on input "Oct 8, 2025, 4:35 PM" at bounding box center [181, 108] width 106 height 13
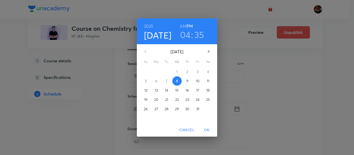
click at [208, 81] on p "11" at bounding box center [208, 81] width 3 height 5
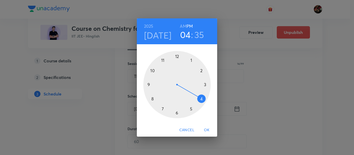
click at [164, 61] on div at bounding box center [176, 84] width 67 height 67
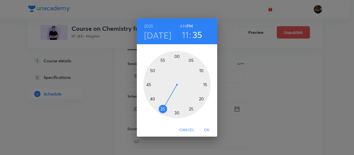
click at [184, 25] on h6 "AM" at bounding box center [183, 26] width 6 height 7
click at [206, 85] on div at bounding box center [176, 84] width 67 height 67
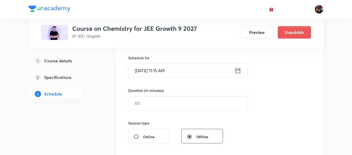
scroll to position [137, 0]
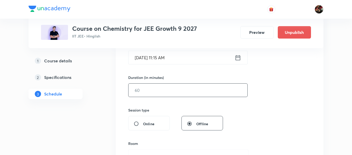
click at [151, 91] on input "text" at bounding box center [187, 90] width 119 height 13
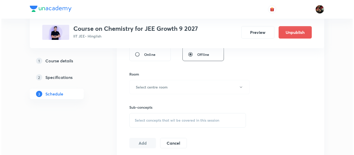
scroll to position [208, 0]
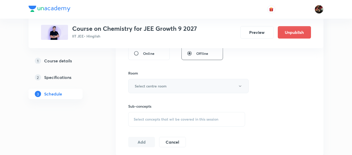
type input "90"
click at [145, 89] on h6 "Select centre room" at bounding box center [151, 86] width 32 height 5
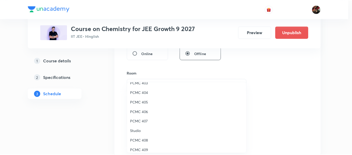
scroll to position [115, 0]
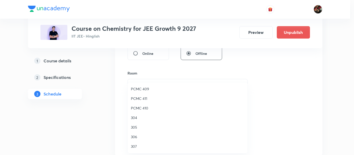
click at [135, 116] on span "304" at bounding box center [188, 117] width 114 height 5
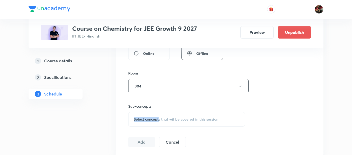
drag, startPoint x: 113, startPoint y: 116, endPoint x: 158, endPoint y: 118, distance: 44.7
click at [158, 118] on span "Select concepts that wil be covered in this session" at bounding box center [176, 119] width 85 height 4
click at [148, 150] on p "General Topics & Mole Concept" at bounding box center [186, 149] width 116 height 12
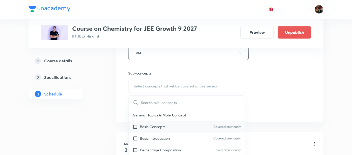
click at [147, 128] on p "Basic Concepts" at bounding box center [152, 126] width 25 height 5
checkbox input "true"
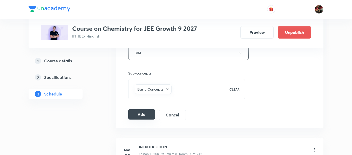
click at [148, 116] on button "Add" at bounding box center [141, 114] width 27 height 10
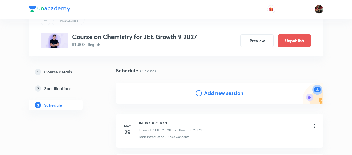
scroll to position [21, 0]
click at [212, 93] on h4 "Add new session" at bounding box center [223, 93] width 39 height 8
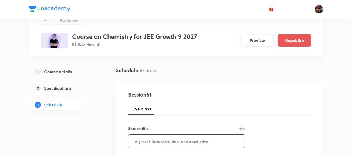
click at [154, 142] on input "text" at bounding box center [186, 141] width 116 height 13
paste input "Thermodynamics"
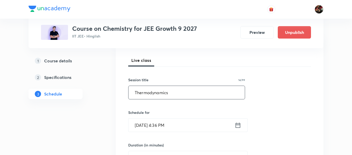
type input "Thermodynamics"
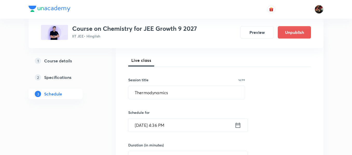
click at [143, 126] on input "Oct 8, 2025, 4:36 PM" at bounding box center [181, 125] width 106 height 13
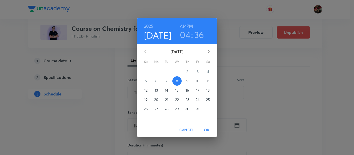
click at [208, 81] on p "11" at bounding box center [208, 81] width 3 height 5
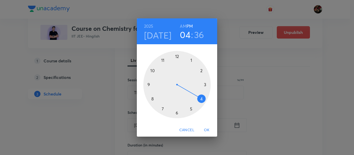
click at [149, 85] on div at bounding box center [176, 84] width 67 height 67
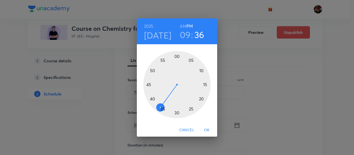
click at [182, 26] on h6 "AM" at bounding box center [183, 26] width 6 height 7
click at [207, 84] on div at bounding box center [176, 84] width 67 height 67
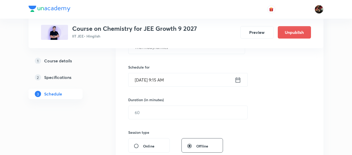
scroll to position [116, 0]
click at [139, 116] on input "text" at bounding box center [187, 111] width 119 height 13
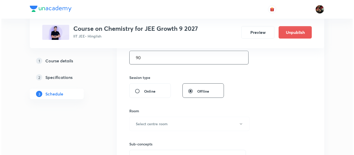
scroll to position [170, 0]
type input "90"
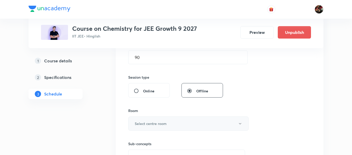
click at [142, 130] on button "Select centre room" at bounding box center [188, 124] width 120 height 14
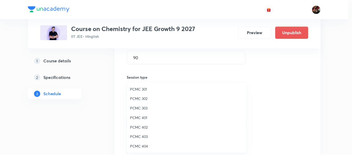
scroll to position [115, 0]
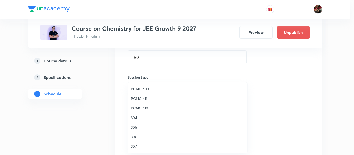
click at [138, 118] on span "304" at bounding box center [188, 117] width 114 height 5
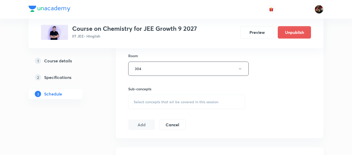
scroll to position [264, 0]
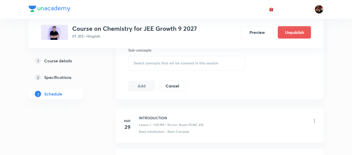
click at [137, 64] on span "Select concepts that wil be covered in this session" at bounding box center [176, 63] width 85 height 4
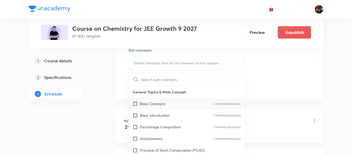
click at [147, 102] on p "Basic Concepts" at bounding box center [152, 103] width 25 height 5
checkbox input "true"
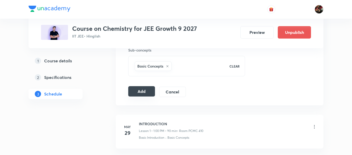
click at [138, 96] on button "Add" at bounding box center [141, 91] width 27 height 10
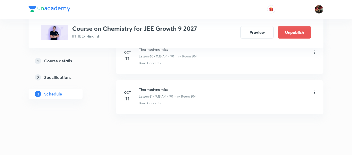
scroll to position [2449, 0]
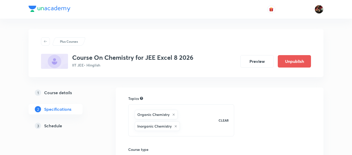
click at [61, 121] on link "3 Schedule" at bounding box center [64, 126] width 71 height 10
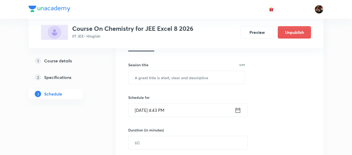
scroll to position [86, 0]
paste input "Nitrogen containing compounds"
click at [151, 75] on input "Nitrogen containing compounds" at bounding box center [186, 76] width 116 height 13
type input "Nitrogen containing compounds"
click at [140, 113] on input "Oct 8, 2025, 4:43 PM" at bounding box center [181, 109] width 106 height 13
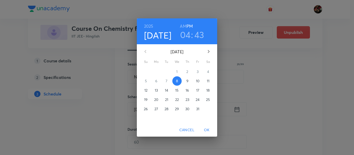
click at [199, 81] on p "10" at bounding box center [198, 81] width 4 height 5
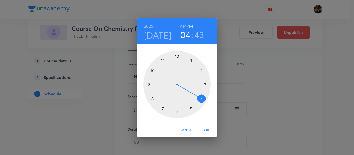
click at [162, 59] on div at bounding box center [176, 84] width 67 height 67
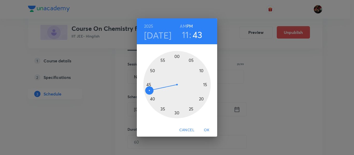
click at [183, 26] on h6 "AM" at bounding box center [183, 26] width 6 height 7
click at [206, 85] on div at bounding box center [176, 84] width 67 height 67
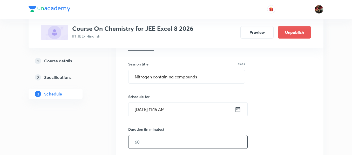
click at [151, 140] on input "text" at bounding box center [187, 142] width 119 height 13
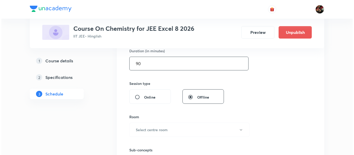
scroll to position [165, 0]
type input "90"
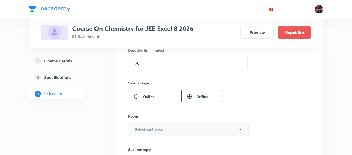
click at [149, 128] on h6 "Select centre room" at bounding box center [151, 129] width 32 height 5
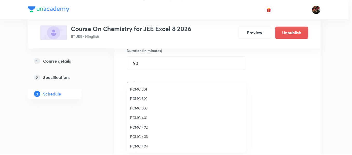
scroll to position [115, 0]
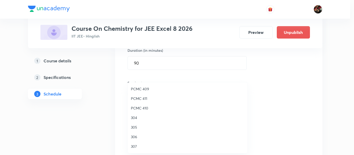
click at [144, 108] on span "PCMC 410" at bounding box center [188, 108] width 114 height 5
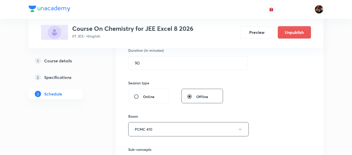
click at [116, 95] on div "Session 23 Live class Session title 29/99 Nitrogen containing compounds ​ Sched…" at bounding box center [219, 69] width 207 height 260
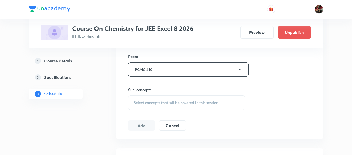
scroll to position [225, 0]
click at [134, 104] on span "Select concepts that wil be covered in this session" at bounding box center [176, 102] width 85 height 4
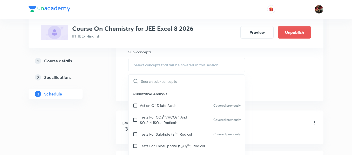
scroll to position [263, 0]
click at [136, 107] on input "checkbox" at bounding box center [136, 105] width 7 height 5
checkbox input "true"
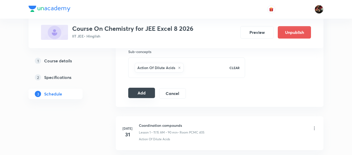
click at [149, 93] on button "Add" at bounding box center [141, 93] width 27 height 10
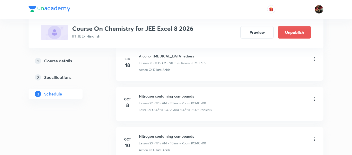
scroll to position [947, 0]
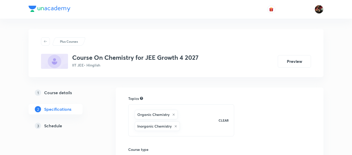
click at [54, 126] on h5 "Schedule" at bounding box center [53, 126] width 18 height 6
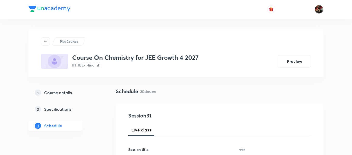
scroll to position [55, 0]
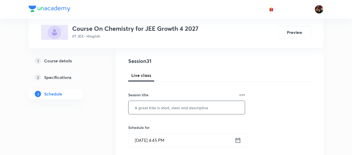
click at [139, 109] on input "text" at bounding box center [186, 107] width 116 height 13
paste input "Thermochemistry"
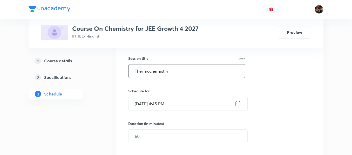
scroll to position [93, 0]
type input "Thermochemistry"
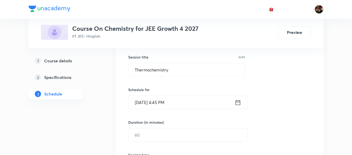
click at [139, 107] on input "[DATE] 4:45 PM" at bounding box center [181, 102] width 106 height 13
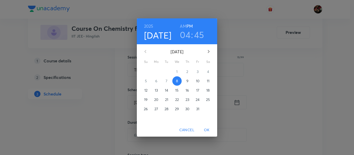
click at [189, 83] on p "9" at bounding box center [187, 81] width 2 height 5
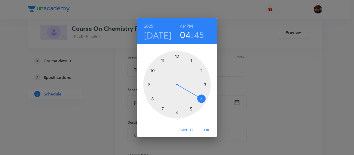
click at [192, 61] on div at bounding box center [176, 84] width 67 height 67
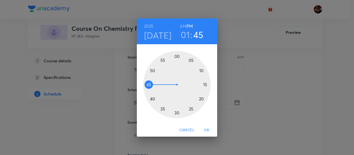
click at [177, 56] on div at bounding box center [176, 84] width 67 height 67
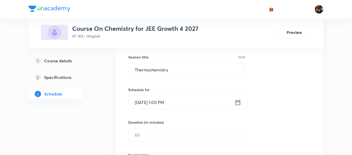
scroll to position [116, 0]
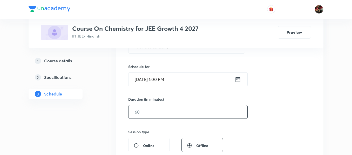
drag, startPoint x: 147, startPoint y: 102, endPoint x: 144, endPoint y: 110, distance: 7.9
click at [144, 110] on div "Duration (in minutes) ​" at bounding box center [175, 108] width 95 height 22
click at [144, 110] on input "text" at bounding box center [187, 112] width 119 height 13
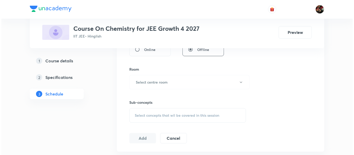
scroll to position [212, 0]
type input "90"
click at [143, 79] on h6 "Select centre room" at bounding box center [151, 81] width 32 height 5
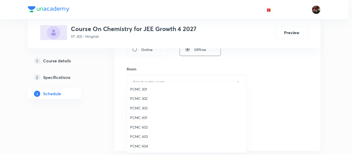
scroll to position [41, 0]
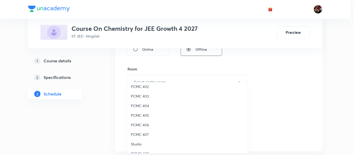
click at [138, 118] on li "PCMC 405" at bounding box center [188, 116] width 120 height 10
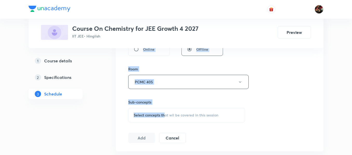
drag, startPoint x: 102, startPoint y: 110, endPoint x: 165, endPoint y: 111, distance: 63.5
click at [165, 111] on div "Select concepts that wil be covered in this session" at bounding box center [186, 115] width 117 height 15
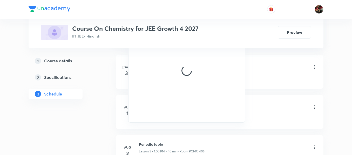
scroll to position [319, 0]
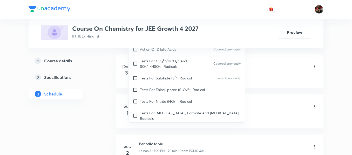
click at [151, 78] on p "Tests For Sulphide (S²⁻) Radical" at bounding box center [166, 77] width 52 height 5
checkbox input "true"
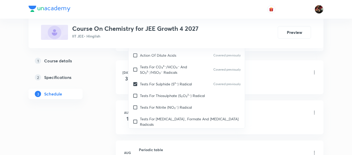
drag, startPoint x: 67, startPoint y: 96, endPoint x: 78, endPoint y: 103, distance: 12.6
click at [78, 103] on div "1 Course details 2 Specifications 3 Schedule" at bounding box center [64, 81] width 71 height 50
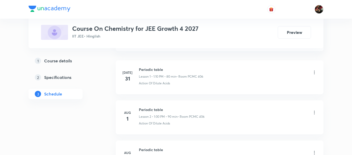
click at [78, 103] on div "1 Course details 2 Specifications 3 Schedule" at bounding box center [64, 81] width 71 height 50
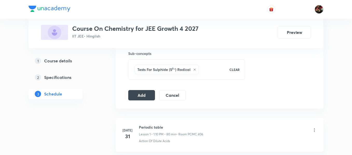
scroll to position [260, 0]
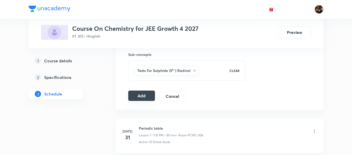
click at [136, 95] on button "Add" at bounding box center [141, 96] width 27 height 10
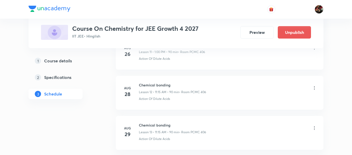
scroll to position [428, 0]
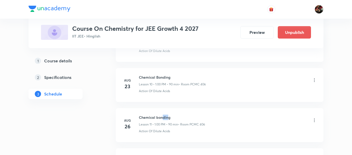
drag, startPoint x: 169, startPoint y: 115, endPoint x: 161, endPoint y: 115, distance: 7.8
click at [161, 115] on h6 "Chemical bonding" at bounding box center [172, 117] width 66 height 5
drag, startPoint x: 173, startPoint y: 119, endPoint x: 139, endPoint y: 119, distance: 34.0
click at [139, 119] on h6 "Chemical bonding" at bounding box center [172, 117] width 66 height 5
copy h6 "Chemical bonding"
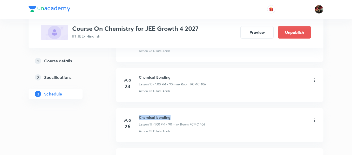
click at [139, 119] on h6 "Chemical bonding" at bounding box center [172, 117] width 66 height 5
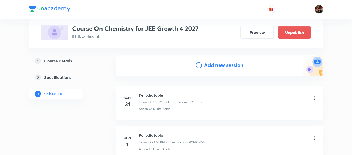
scroll to position [0, 0]
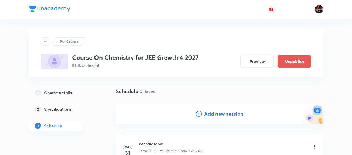
click at [231, 115] on h4 "Add new session" at bounding box center [223, 114] width 39 height 8
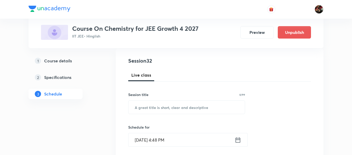
scroll to position [56, 0]
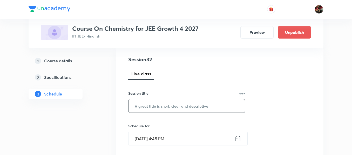
paste input "Chemical bonding"
click at [179, 104] on input "Chemical bonding" at bounding box center [186, 106] width 116 height 13
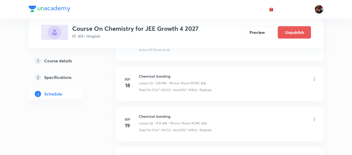
scroll to position [1507, 0]
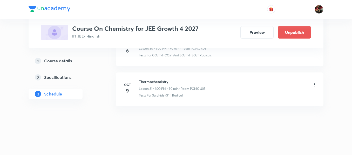
click at [151, 82] on h6 "Thermochemistry" at bounding box center [172, 81] width 67 height 5
copy h6 "Thermochemistry"
click at [151, 82] on h6 "Thermochemistry" at bounding box center [172, 81] width 67 height 5
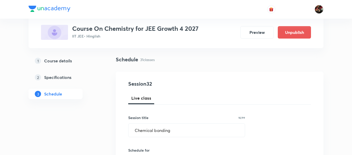
scroll to position [33, 0]
click at [155, 126] on input "Chemical bonding" at bounding box center [186, 129] width 116 height 13
type input "v"
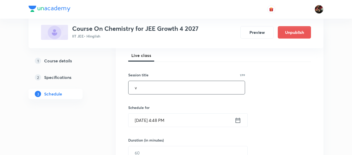
scroll to position [75, 0]
paste input "Thermochemistry"
type input "Thermochemistry"
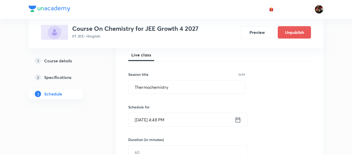
click at [144, 123] on input "Oct 8, 2025, 4:48 PM" at bounding box center [181, 119] width 106 height 13
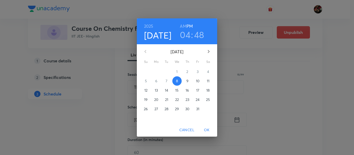
click at [196, 81] on span "10" at bounding box center [197, 81] width 9 height 5
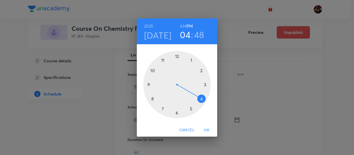
click at [191, 61] on div at bounding box center [176, 84] width 67 height 67
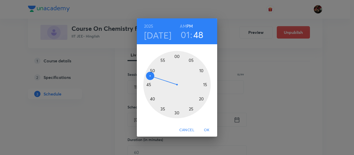
click at [178, 56] on div at bounding box center [176, 84] width 67 height 67
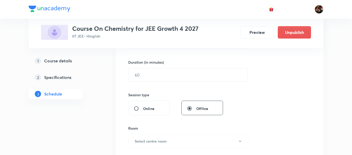
scroll to position [157, 0]
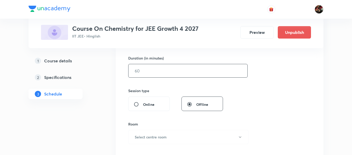
click at [149, 71] on input "text" at bounding box center [187, 70] width 119 height 13
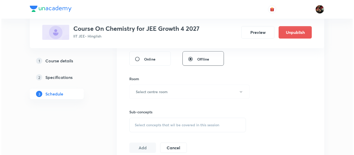
scroll to position [205, 0]
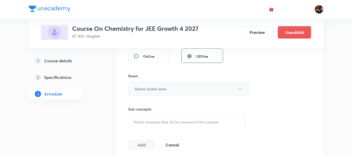
type input "90"
click at [149, 85] on button "Select centre room" at bounding box center [188, 89] width 120 height 14
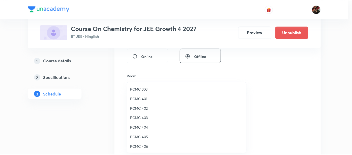
scroll to position [56, 0]
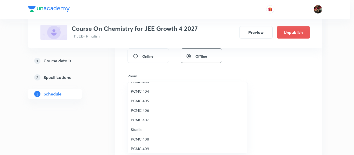
click at [138, 101] on span "PCMC 405" at bounding box center [188, 100] width 114 height 5
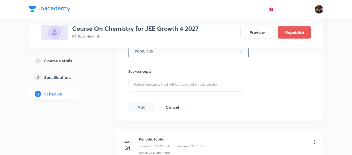
scroll to position [243, 0]
click at [138, 82] on span "Select concepts that wil be covered in this session" at bounding box center [176, 84] width 85 height 4
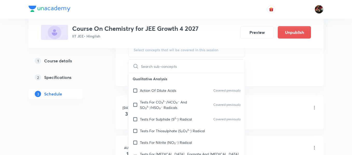
scroll to position [278, 0]
click at [141, 100] on p "Tests For CO₃²⁻/HCO₃⁻ And SO₃²⁻/HSO₃⁻ Radicals" at bounding box center [166, 104] width 52 height 11
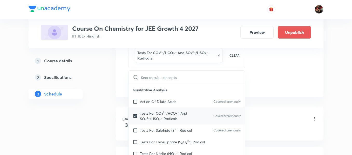
checkbox input "true"
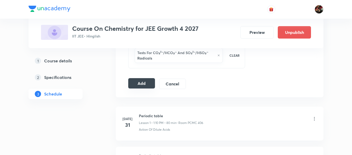
click at [145, 81] on button "Add" at bounding box center [141, 83] width 27 height 10
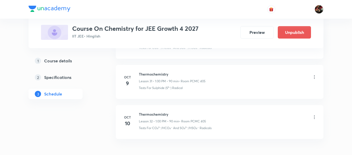
scroll to position [1308, 0]
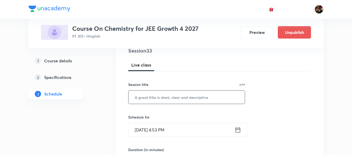
paste input "Thermochemistry"
click at [150, 93] on input "Thermochemistry" at bounding box center [186, 97] width 116 height 13
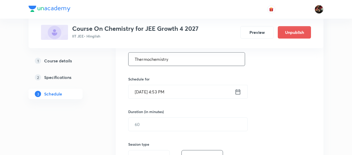
scroll to position [103, 0]
type input "Thermochemistry"
click at [149, 91] on input "[DATE] 4:53 PM" at bounding box center [181, 91] width 106 height 13
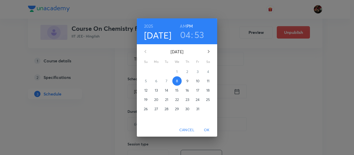
click at [205, 80] on span "11" at bounding box center [208, 81] width 9 height 5
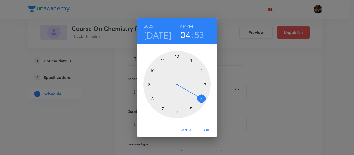
click at [192, 60] on div at bounding box center [176, 84] width 67 height 67
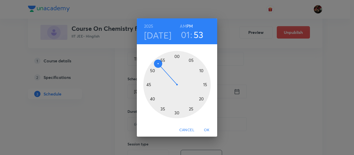
click at [177, 58] on div at bounding box center [176, 84] width 67 height 67
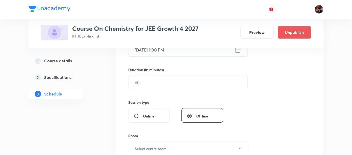
scroll to position [147, 0]
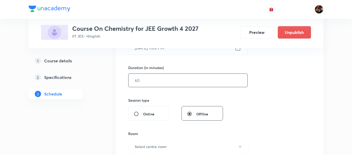
click at [148, 87] on input "text" at bounding box center [187, 80] width 119 height 13
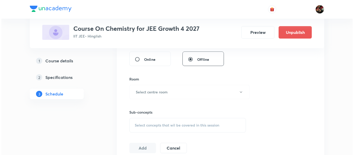
scroll to position [202, 0]
type input "90"
click at [148, 88] on button "Select centre room" at bounding box center [188, 92] width 120 height 14
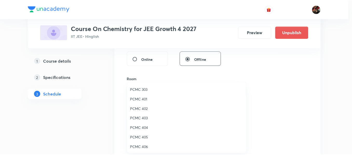
scroll to position [19, 0]
click at [144, 135] on span "PCMC 405" at bounding box center [188, 137] width 114 height 5
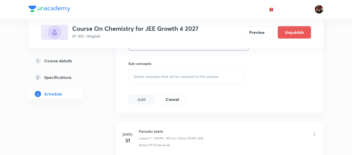
scroll to position [253, 0]
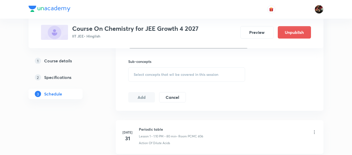
click at [156, 77] on div "Select concepts that wil be covered in this session" at bounding box center [186, 74] width 117 height 15
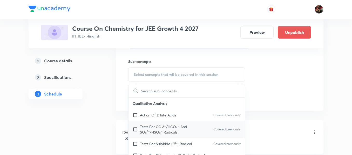
click at [151, 122] on div "Tests For CO₃²⁻/HCO₃⁻ And SO₃²⁻/HSO₃⁻ Radicals Covered previously" at bounding box center [186, 129] width 116 height 17
checkbox input "true"
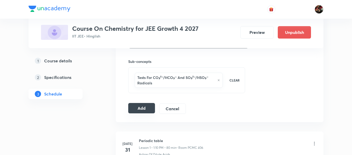
click at [136, 108] on button "Add" at bounding box center [141, 108] width 27 height 10
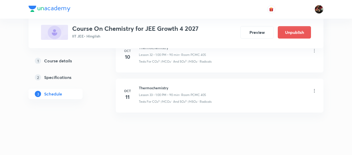
scroll to position [1349, 0]
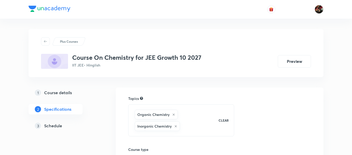
click at [52, 127] on h5 "Schedule" at bounding box center [53, 126] width 18 height 6
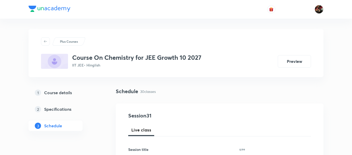
scroll to position [57, 0]
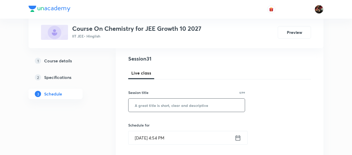
click at [148, 108] on input "text" at bounding box center [186, 105] width 116 height 13
paste input "Chemical Bonding"
click at [143, 109] on input "Chemical Bonding" at bounding box center [186, 105] width 116 height 13
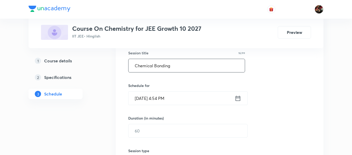
scroll to position [97, 0]
type input "Chemical Bonding"
click at [142, 101] on input "Oct 8, 2025, 4:54 PM" at bounding box center [181, 98] width 106 height 13
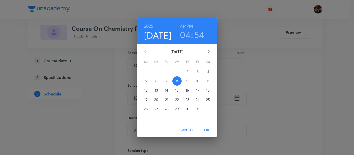
click at [187, 79] on p "9" at bounding box center [187, 81] width 2 height 5
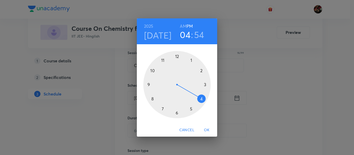
click at [148, 85] on div at bounding box center [176, 84] width 67 height 67
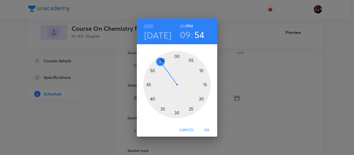
click at [183, 26] on h6 "AM" at bounding box center [183, 26] width 6 height 7
click at [206, 85] on div at bounding box center [176, 84] width 67 height 67
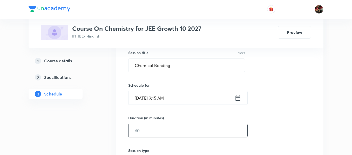
click at [153, 126] on input "text" at bounding box center [187, 130] width 119 height 13
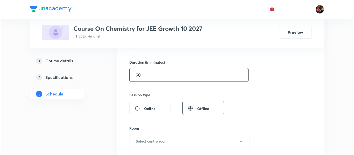
scroll to position [153, 0]
type input "90"
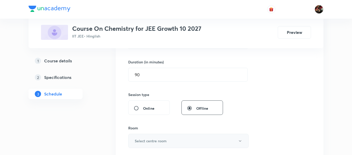
click at [152, 140] on h6 "Select centre room" at bounding box center [151, 140] width 32 height 5
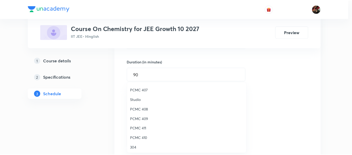
scroll to position [115, 0]
click at [140, 116] on span "304" at bounding box center [188, 117] width 114 height 5
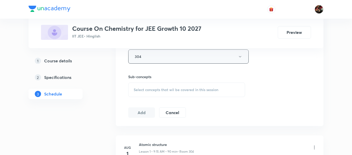
scroll to position [241, 0]
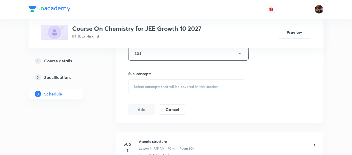
click at [148, 84] on div "Select concepts that wil be covered in this session" at bounding box center [186, 87] width 117 height 15
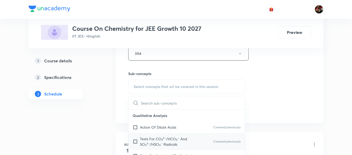
scroll to position [309, 0]
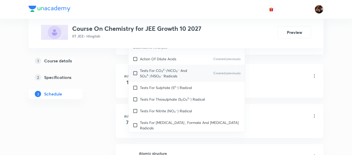
click at [146, 75] on p "Tests For CO₃²⁻/HCO₃⁻ And SO₃²⁻/HSO₃⁻ Radicals" at bounding box center [166, 73] width 52 height 11
checkbox input "true"
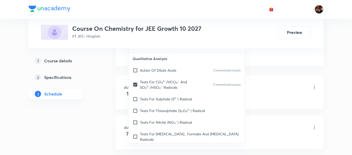
click at [96, 64] on link "1 Course details" at bounding box center [64, 61] width 71 height 10
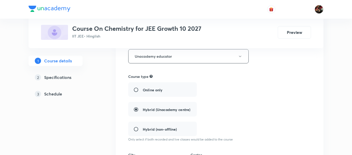
scroll to position [89, 0]
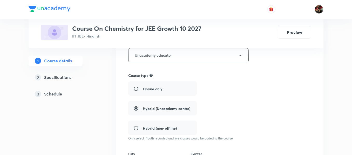
click at [67, 95] on div "3 Schedule" at bounding box center [65, 94] width 60 height 6
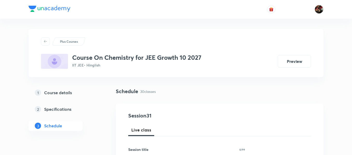
scroll to position [89, 0]
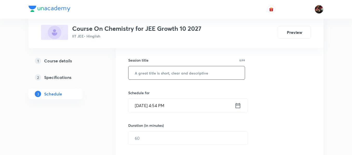
paste input "Chemical Bonding"
click at [152, 75] on input "Chemical Bonding" at bounding box center [186, 72] width 116 height 13
type input "Chemical Bonding"
click at [146, 103] on input "Oct 8, 2025, 4:54 PM" at bounding box center [181, 105] width 106 height 13
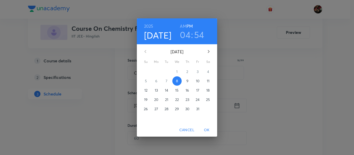
click at [189, 82] on p "9" at bounding box center [187, 81] width 2 height 5
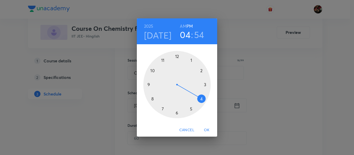
click at [149, 84] on div at bounding box center [176, 84] width 67 height 67
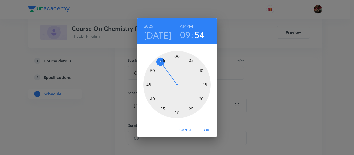
click at [183, 26] on h6 "AM" at bounding box center [183, 26] width 6 height 7
click at [205, 85] on div at bounding box center [176, 84] width 67 height 67
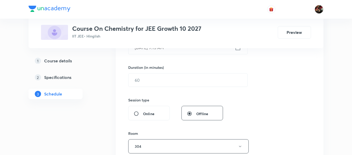
scroll to position [152, 0]
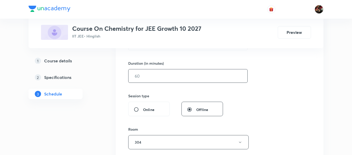
click at [152, 77] on input "text" at bounding box center [187, 76] width 119 height 13
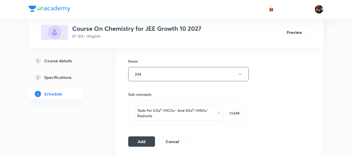
scroll to position [220, 0]
type input "90"
click at [151, 77] on button "304" at bounding box center [188, 74] width 120 height 14
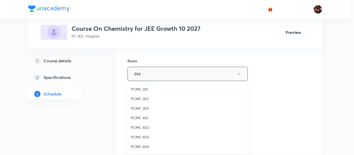
click at [151, 77] on div at bounding box center [177, 77] width 354 height 155
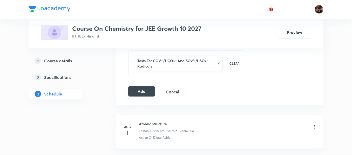
scroll to position [270, 0]
click at [133, 93] on button "Add" at bounding box center [141, 91] width 27 height 10
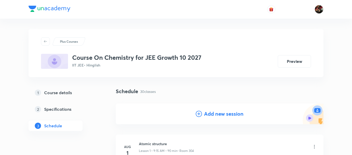
scroll to position [59, 0]
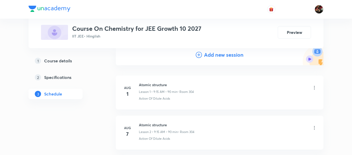
click at [226, 58] on h4 "Add new session" at bounding box center [223, 55] width 39 height 8
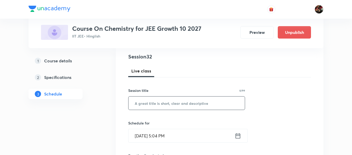
click at [158, 106] on input "text" at bounding box center [186, 103] width 116 height 13
paste input "Chemical Bonding"
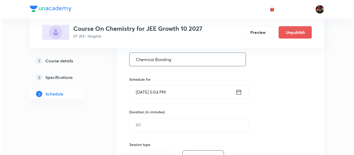
scroll to position [103, 0]
type input "Chemical Bonding"
click at [139, 92] on input "Oct 8, 2025, 5:04 PM" at bounding box center [181, 91] width 106 height 13
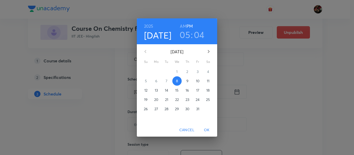
click at [197, 78] on button "10" at bounding box center [197, 81] width 9 height 9
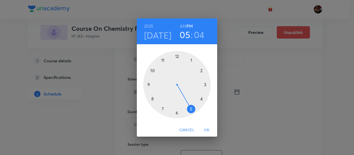
click at [150, 84] on div at bounding box center [176, 84] width 67 height 67
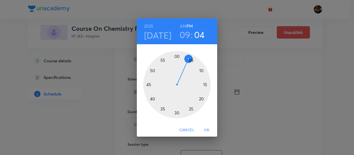
click at [182, 25] on h6 "AM" at bounding box center [183, 26] width 6 height 7
click at [205, 84] on div at bounding box center [176, 84] width 67 height 67
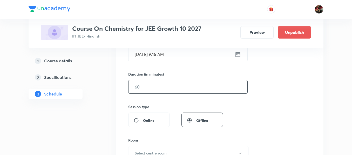
scroll to position [140, 0]
click at [151, 86] on input "text" at bounding box center [187, 87] width 119 height 13
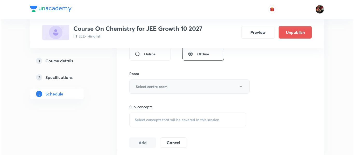
scroll to position [208, 0]
type input "90"
click at [147, 85] on h6 "Select centre room" at bounding box center [151, 86] width 32 height 5
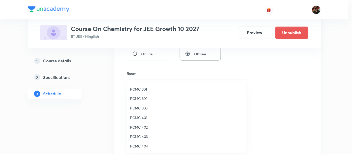
scroll to position [115, 0]
click at [135, 117] on span "304" at bounding box center [188, 117] width 114 height 5
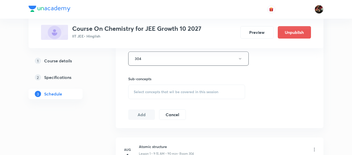
scroll to position [236, 0]
click at [146, 89] on span "Select concepts that wil be covered in this session" at bounding box center [176, 91] width 85 height 4
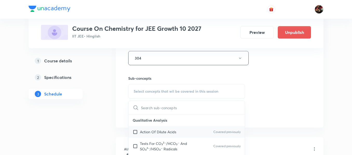
click at [145, 130] on p "Action Of Dilute Acids" at bounding box center [158, 131] width 36 height 5
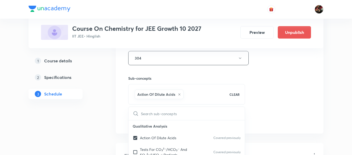
checkbox input "true"
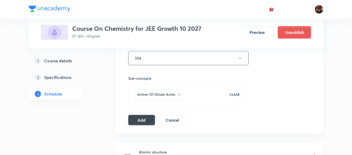
scroll to position [294, 0]
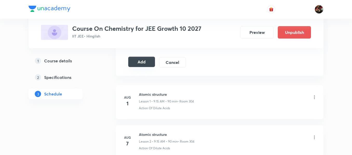
click at [145, 66] on button "Add" at bounding box center [141, 62] width 27 height 10
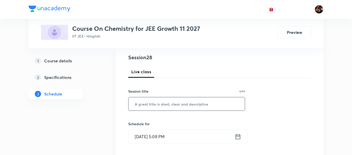
paste input "Chemical Bonding"
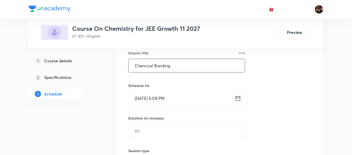
scroll to position [101, 0]
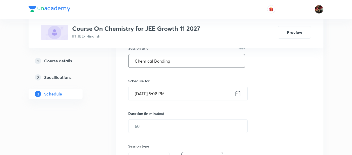
type input "Chemical Bonding"
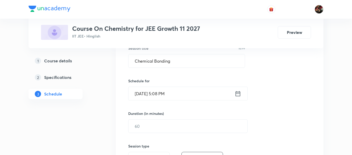
click at [143, 94] on input "[DATE] 5:08 PM" at bounding box center [181, 93] width 106 height 13
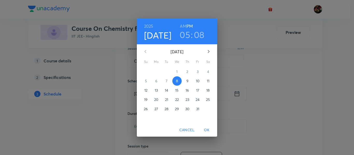
click at [190, 83] on span "9" at bounding box center [187, 81] width 9 height 5
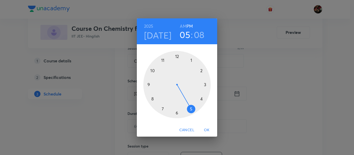
click at [164, 58] on div at bounding box center [176, 84] width 67 height 67
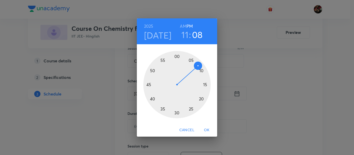
click at [185, 27] on h6 "AM" at bounding box center [183, 26] width 6 height 7
click at [207, 86] on div at bounding box center [176, 84] width 67 height 67
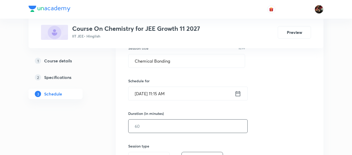
click at [151, 125] on input "text" at bounding box center [187, 126] width 119 height 13
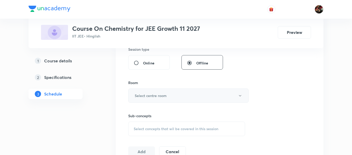
type input "90"
click at [153, 101] on button "Select centre room" at bounding box center [188, 96] width 120 height 14
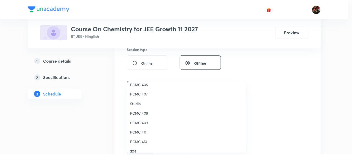
scroll to position [81, 0]
click at [141, 96] on span "PCMC 407" at bounding box center [188, 94] width 114 height 5
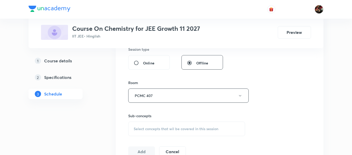
click at [132, 126] on div "Select concepts that wil be covered in this session" at bounding box center [186, 129] width 117 height 15
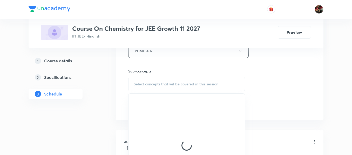
scroll to position [244, 0]
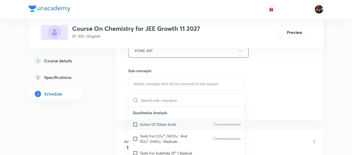
click at [152, 121] on div "Action Of Dilute Acids Covered previously" at bounding box center [186, 125] width 116 height 12
checkbox input "true"
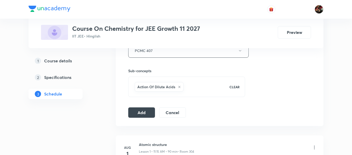
scroll to position [274, 0]
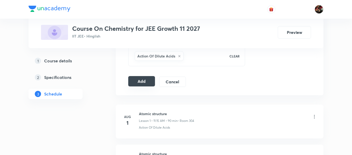
click at [144, 80] on button "Add" at bounding box center [141, 81] width 27 height 10
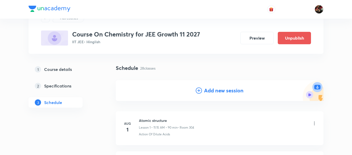
scroll to position [24, 0]
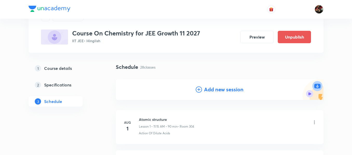
click at [203, 88] on div "Add new session" at bounding box center [220, 90] width 48 height 8
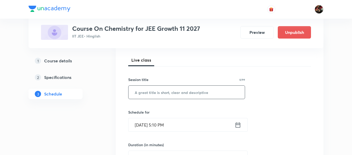
scroll to position [71, 0]
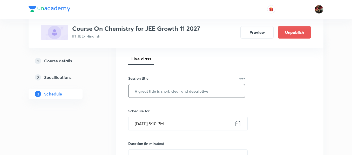
paste input "Chemical Bonding"
click at [137, 92] on input "Chemical Bonding" at bounding box center [186, 91] width 116 height 13
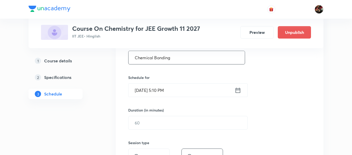
type input "Chemical Bonding"
click at [140, 90] on input "[DATE] 5:10 PM" at bounding box center [181, 90] width 106 height 13
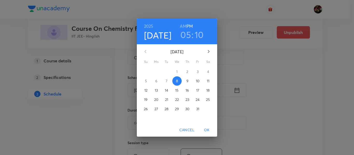
click at [205, 83] on span "11" at bounding box center [208, 81] width 9 height 5
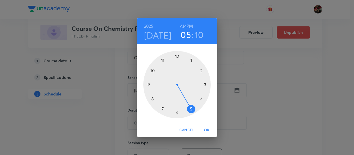
click at [164, 60] on div at bounding box center [176, 84] width 67 height 67
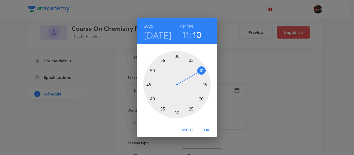
click at [184, 28] on h6 "AM" at bounding box center [183, 26] width 6 height 7
click at [206, 84] on div at bounding box center [176, 84] width 67 height 67
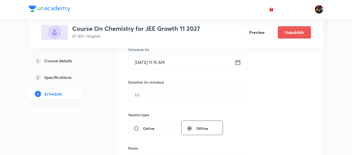
scroll to position [134, 0]
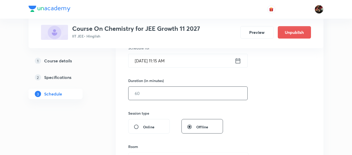
click at [153, 93] on input "text" at bounding box center [187, 93] width 119 height 13
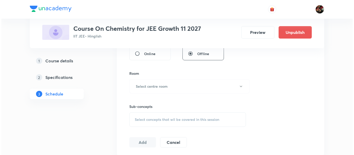
scroll to position [208, 0]
type input "90"
click at [146, 89] on h6 "Select centre room" at bounding box center [151, 86] width 32 height 5
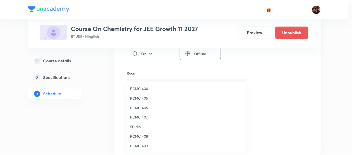
scroll to position [59, 0]
click at [142, 119] on span "PCMC 407" at bounding box center [188, 116] width 114 height 5
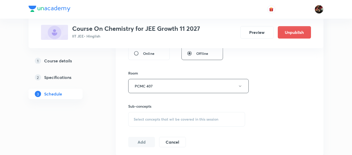
click at [119, 110] on div "Session 29 Live class Session title 16/99 Chemical Bonding ​ Schedule for [DATE…" at bounding box center [219, 26] width 207 height 260
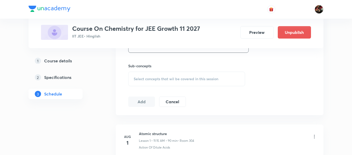
scroll to position [249, 0]
click at [143, 80] on span "Select concepts that wil be covered in this session" at bounding box center [176, 79] width 85 height 4
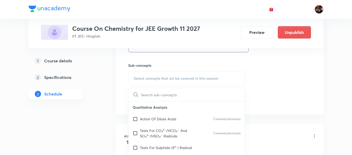
scroll to position [47, 0]
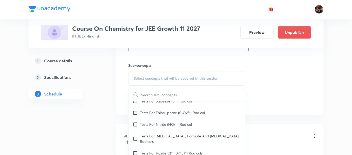
click at [144, 108] on div "Tests For Thiosulphate (S₂O₃²⁻) Radical" at bounding box center [186, 113] width 116 height 12
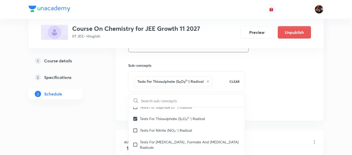
checkbox input "true"
click at [92, 104] on div "1 Course details 2 Specifications 3 Schedule" at bounding box center [64, 81] width 71 height 50
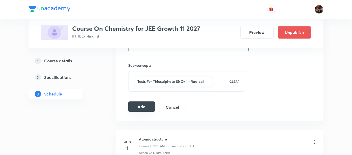
click at [135, 109] on button "Add" at bounding box center [141, 107] width 27 height 10
